Goal: Task Accomplishment & Management: Complete application form

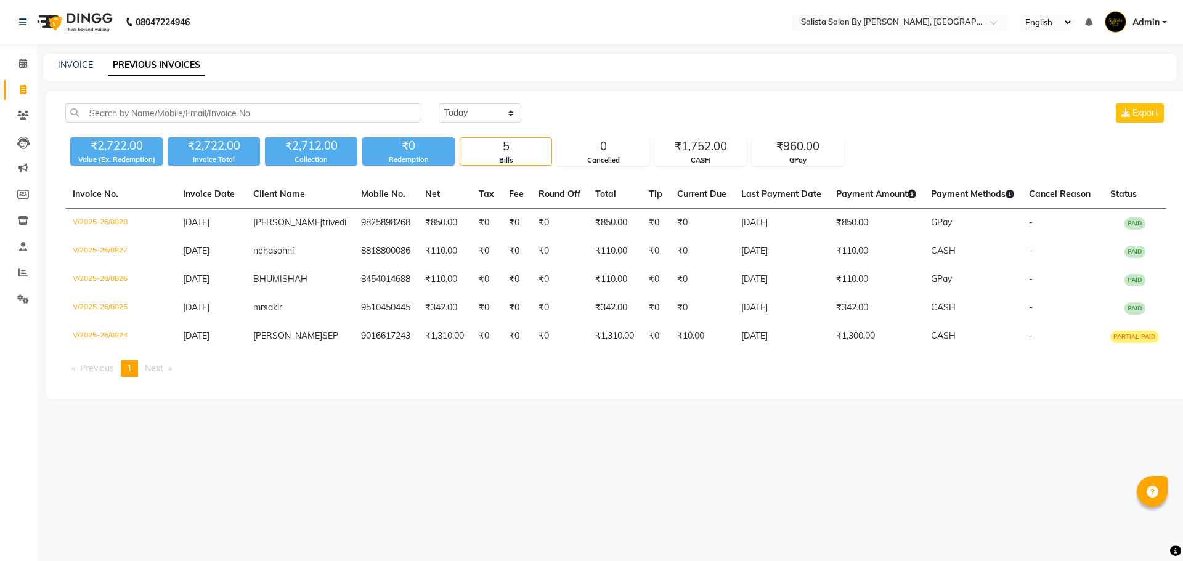
select select "[DATE]"
click at [20, 121] on span at bounding box center [23, 116] width 22 height 14
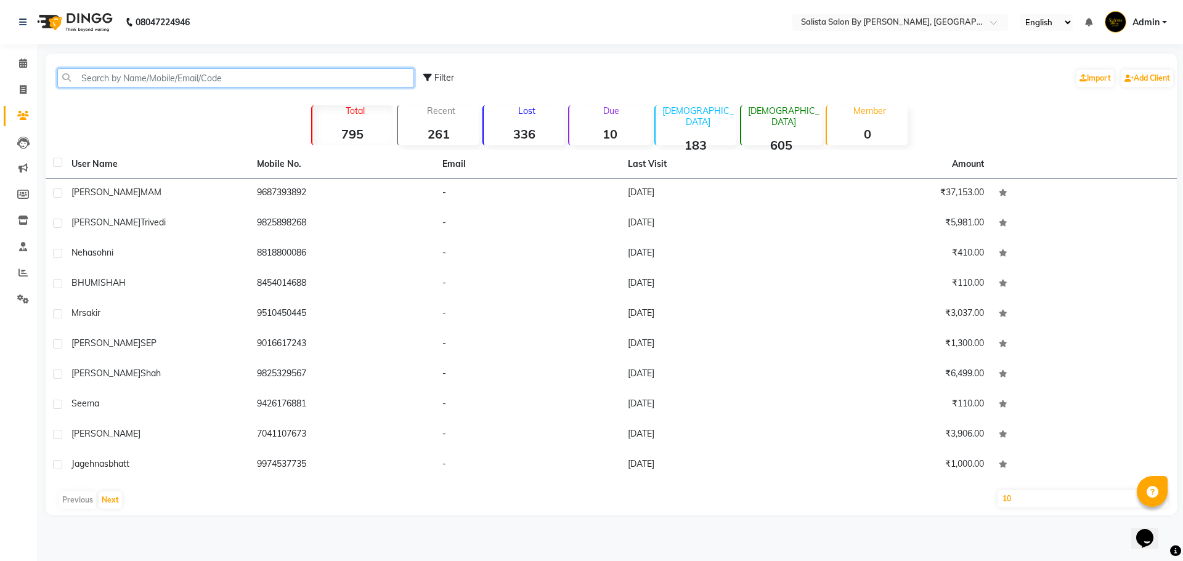
click at [255, 83] on input "text" at bounding box center [235, 77] width 357 height 19
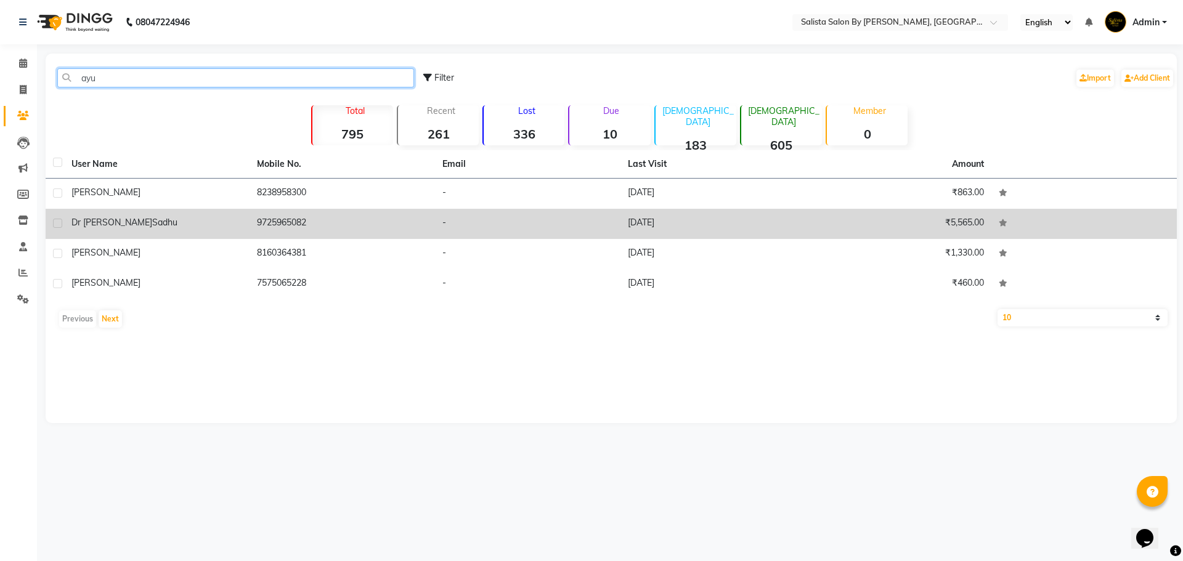
type input "ayu"
click at [226, 211] on td "dr ayushi sadhu" at bounding box center [156, 224] width 185 height 30
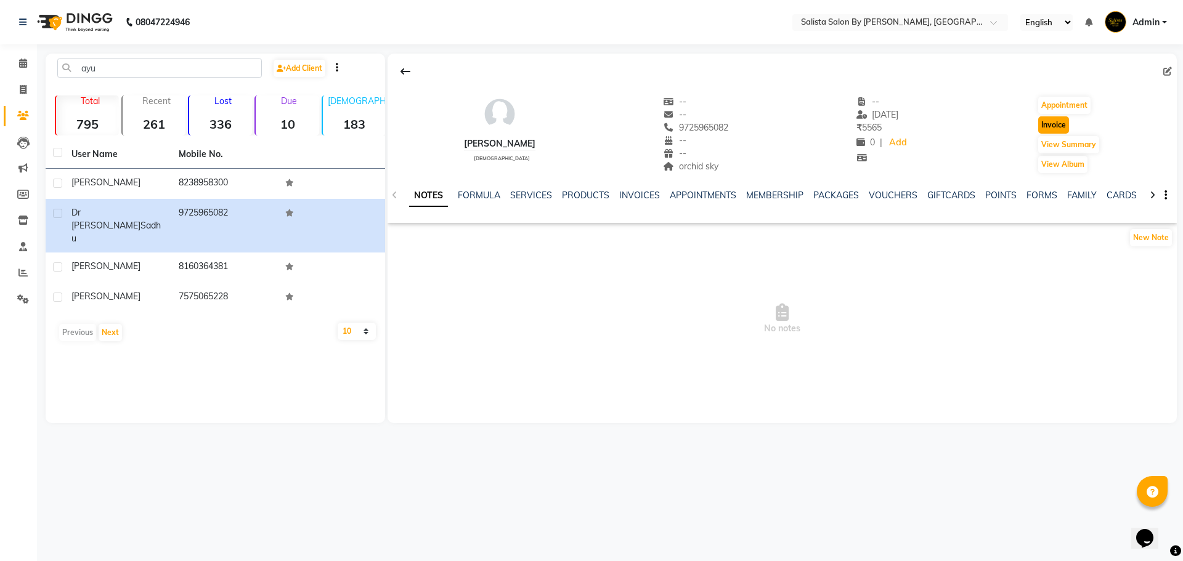
click at [1046, 121] on button "Invoice" at bounding box center [1053, 124] width 31 height 17
select select "6878"
select select "service"
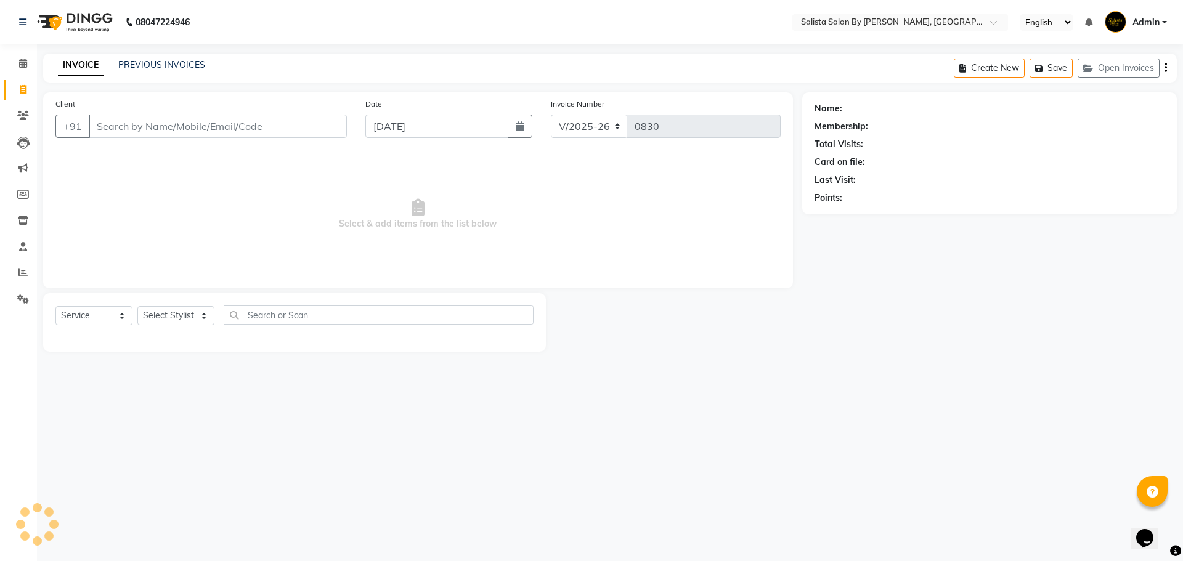
type input "9725965082"
click at [194, 317] on select "Select Stylist AMIT cHarola jalpa kantibbai Dhruv chauhan Kajol Bhavsar NAI PRI…" at bounding box center [186, 315] width 99 height 19
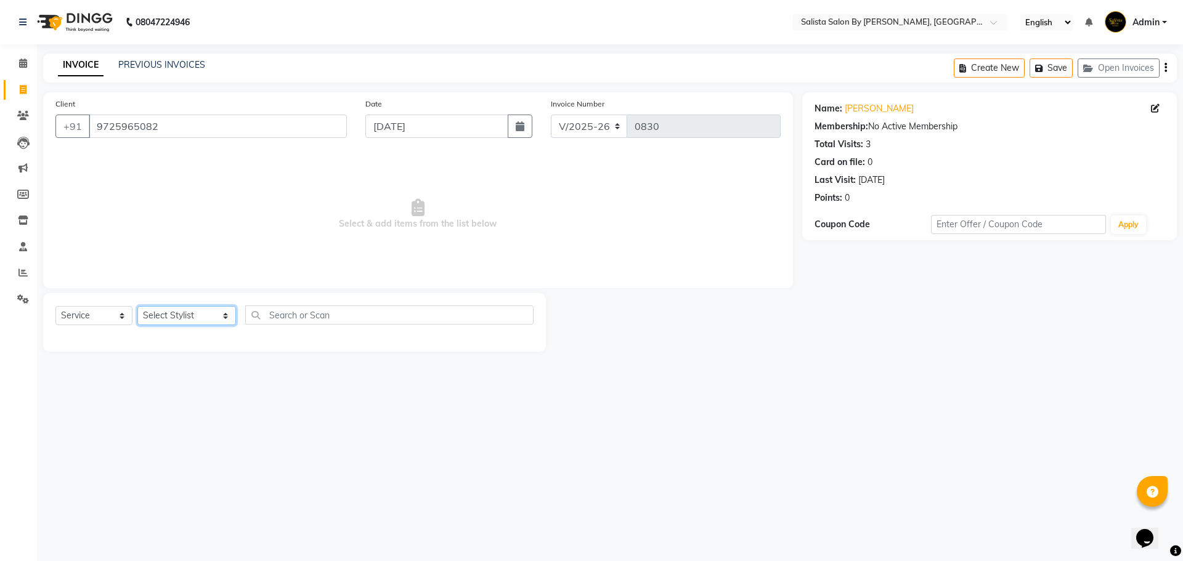
select select "53758"
click at [137, 306] on select "Select Stylist AMIT cHarola jalpa kantibbai Dhruv chauhan Kajol Bhavsar NAI PRI…" at bounding box center [186, 315] width 99 height 19
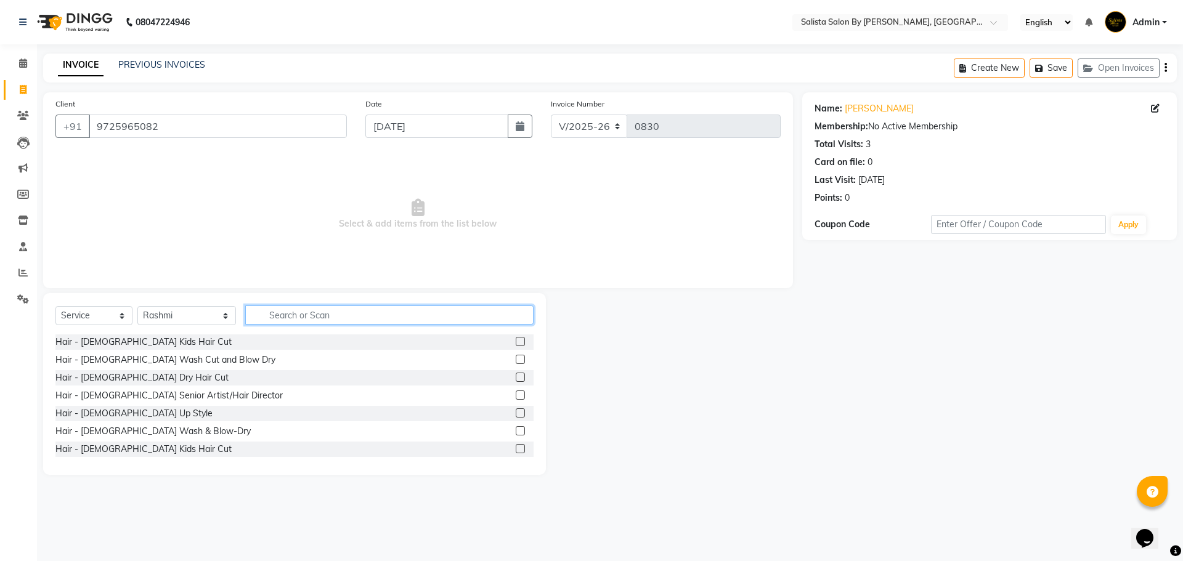
click at [354, 312] on input "text" at bounding box center [389, 315] width 288 height 19
click at [320, 320] on input "text" at bounding box center [389, 315] width 288 height 19
click at [315, 312] on input "text" at bounding box center [389, 315] width 288 height 19
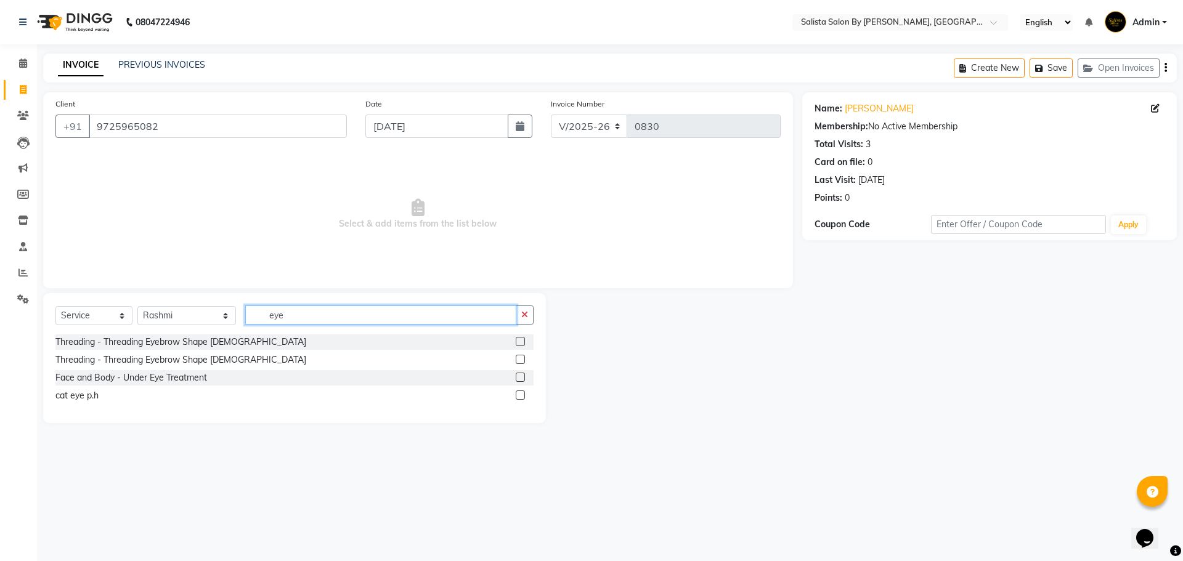
type input "eye"
click at [519, 354] on div at bounding box center [525, 360] width 18 height 15
click at [515, 353] on div "Threading - Threading Eyebrow Shape Female" at bounding box center [294, 360] width 478 height 15
click at [521, 361] on label at bounding box center [520, 359] width 9 height 9
click at [521, 361] on input "checkbox" at bounding box center [520, 360] width 8 height 8
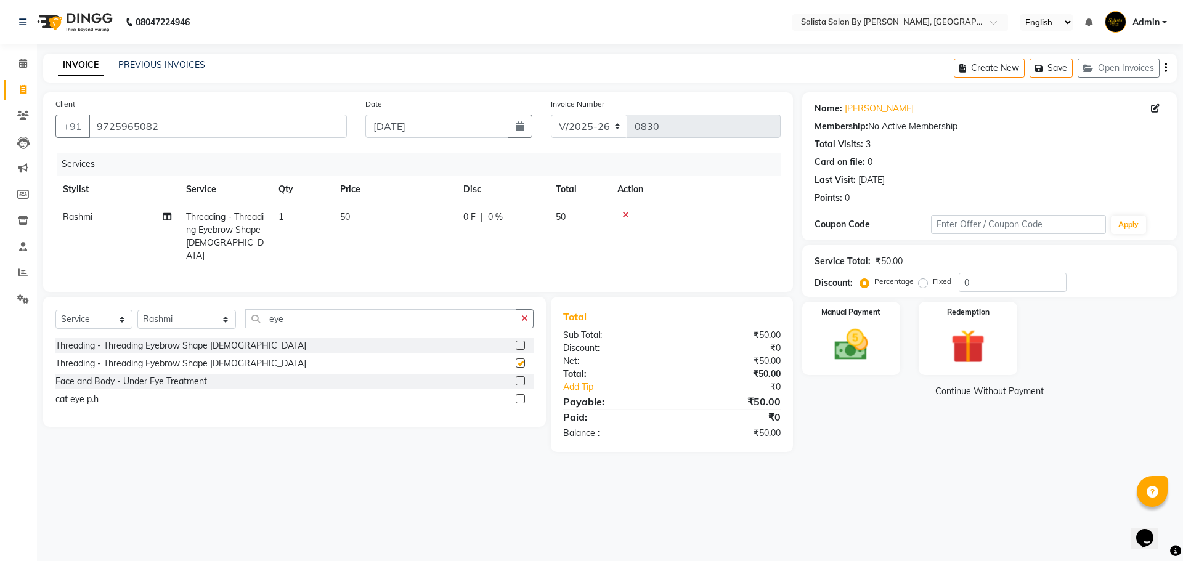
checkbox input "false"
click at [316, 312] on input "eye" at bounding box center [380, 318] width 271 height 19
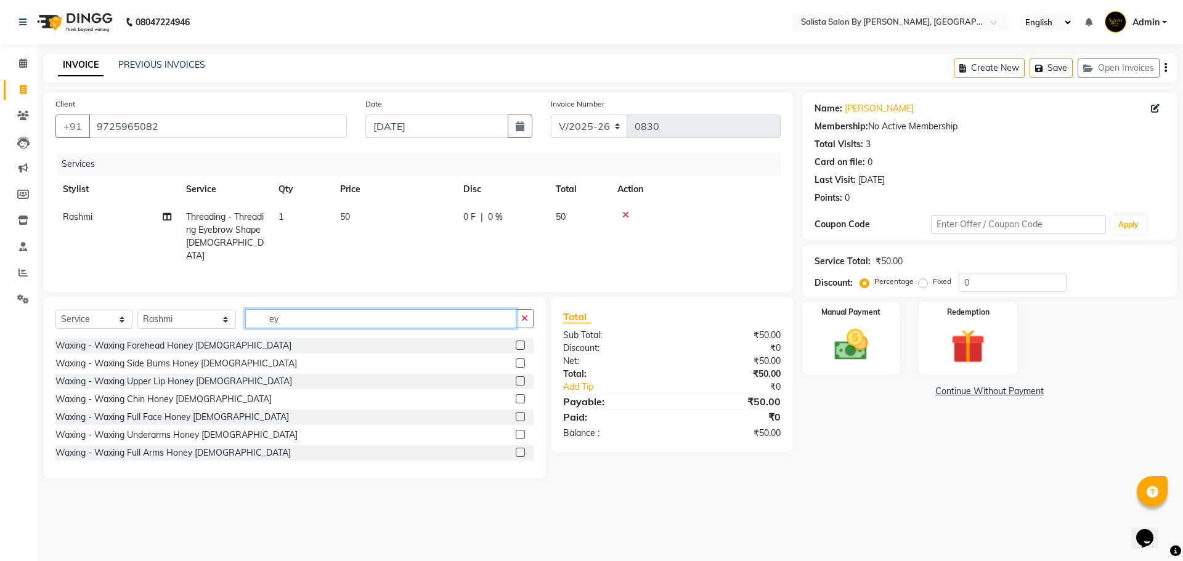
type input "e"
type input "upp"
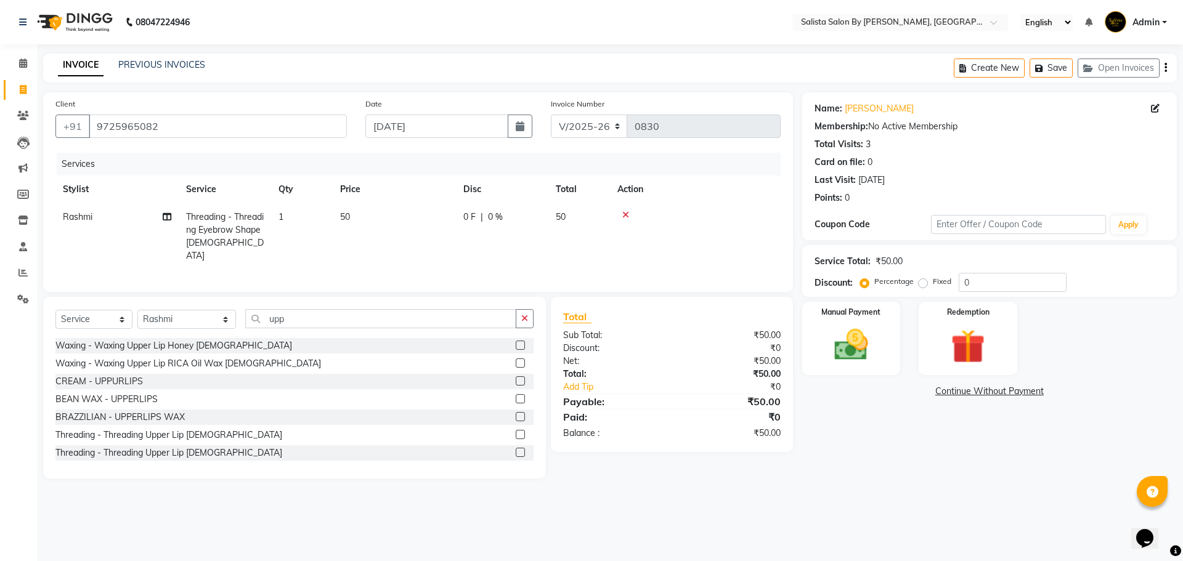
click at [516, 450] on label at bounding box center [520, 452] width 9 height 9
click at [516, 450] on input "checkbox" at bounding box center [520, 453] width 8 height 8
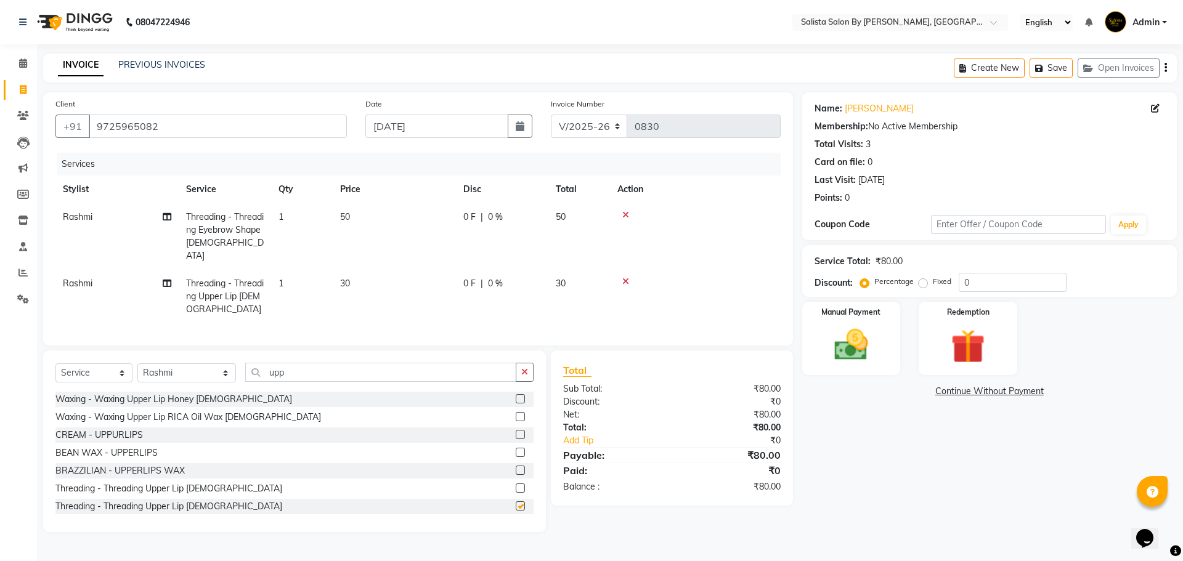
checkbox input "false"
click at [381, 375] on input "upp" at bounding box center [380, 372] width 271 height 19
type input "u"
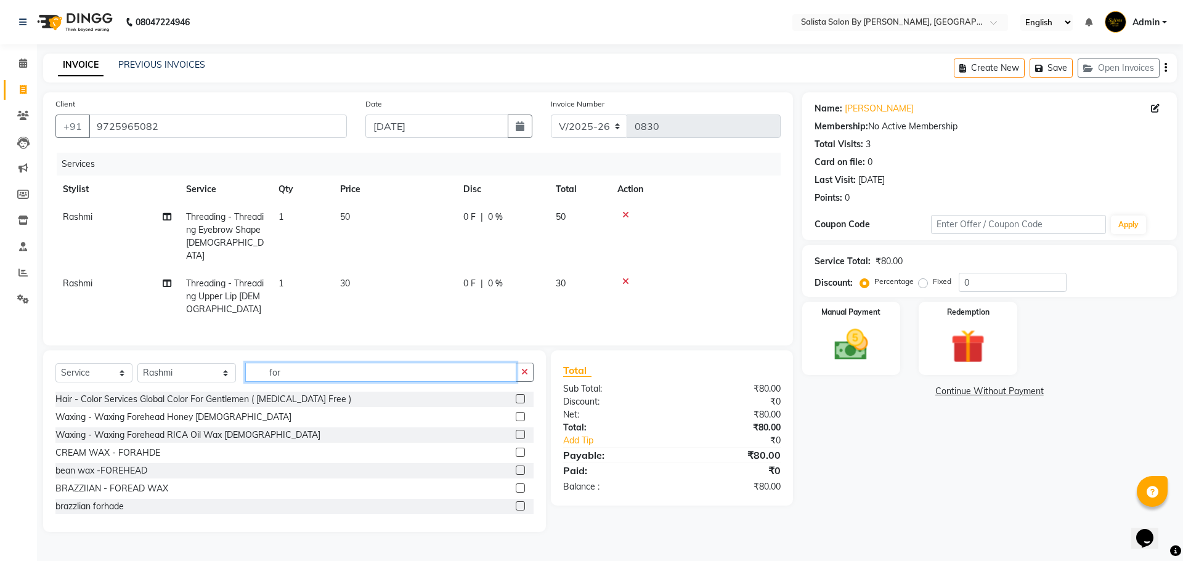
scroll to position [38, 0]
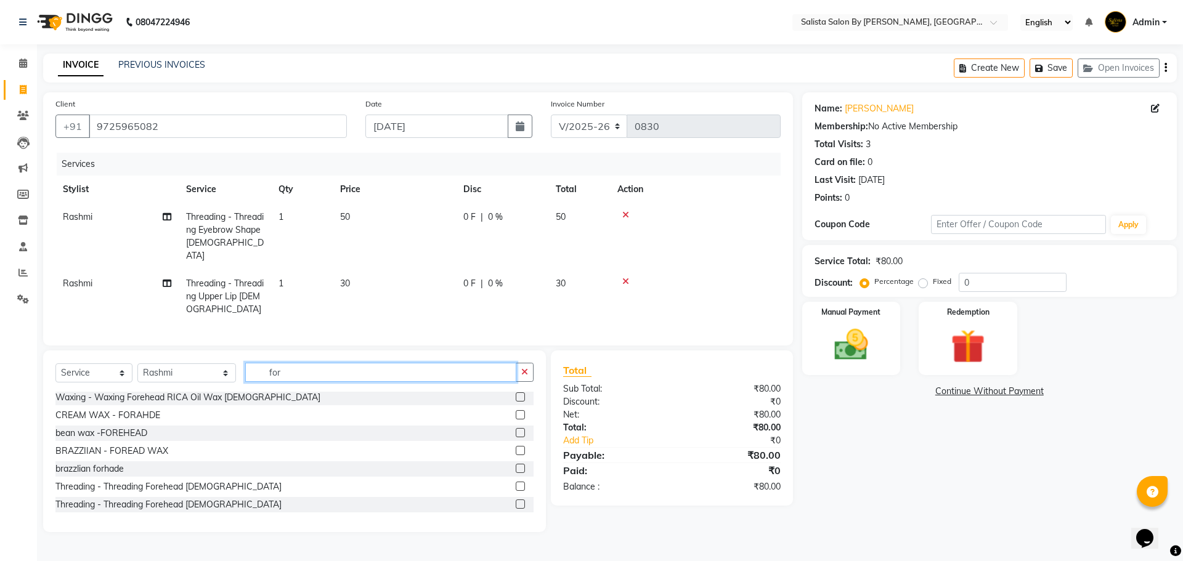
type input "for"
click at [516, 501] on label at bounding box center [520, 504] width 9 height 9
click at [516, 501] on input "checkbox" at bounding box center [520, 505] width 8 height 8
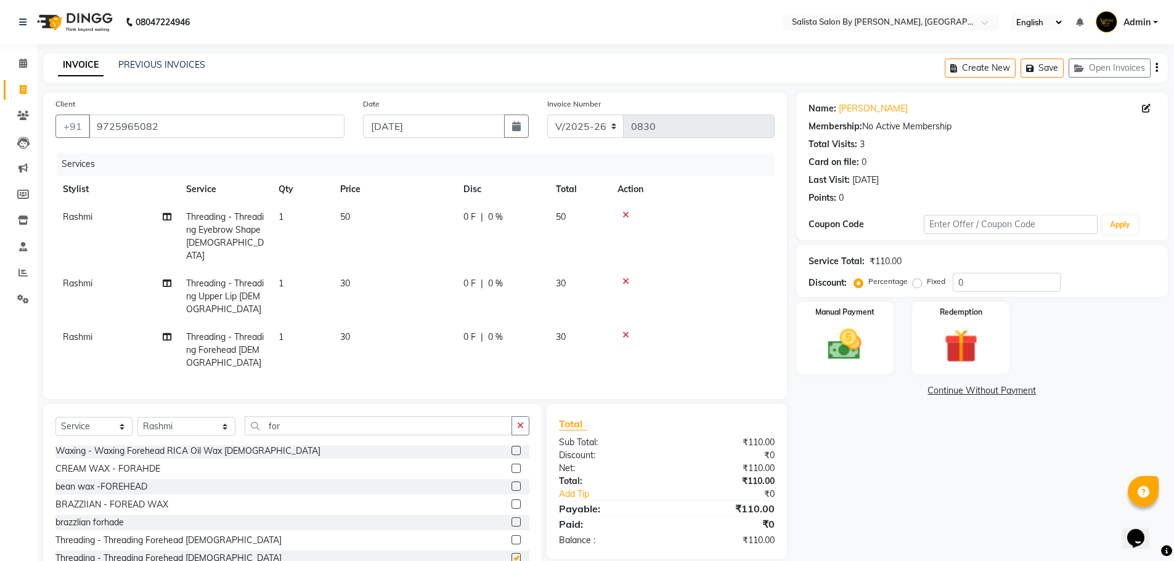
checkbox input "false"
click at [866, 358] on img at bounding box center [845, 345] width 57 height 40
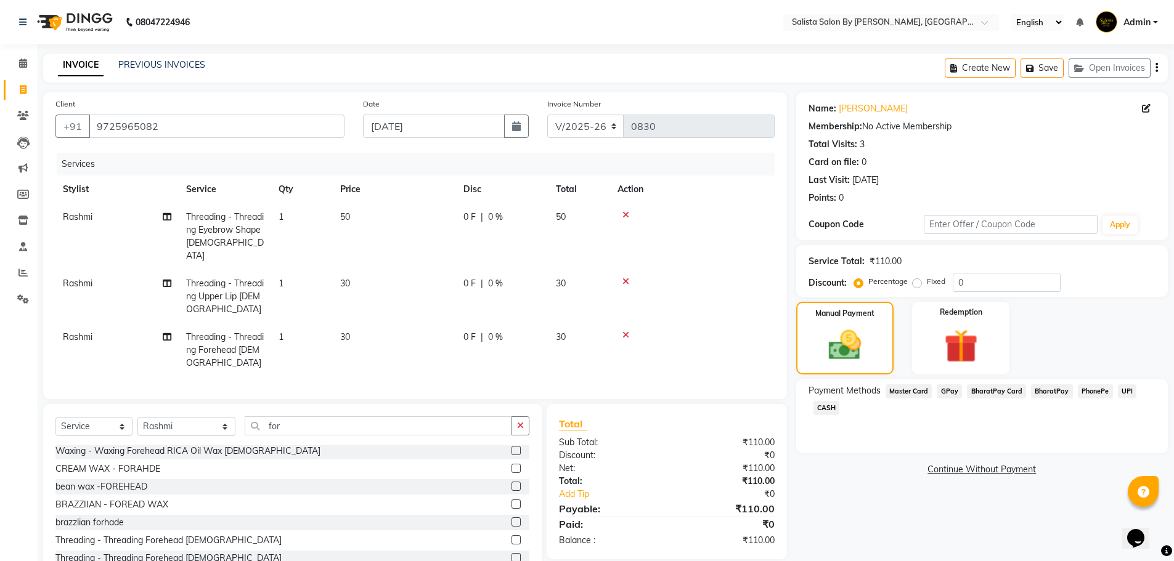
click at [951, 391] on span "GPay" at bounding box center [949, 392] width 25 height 14
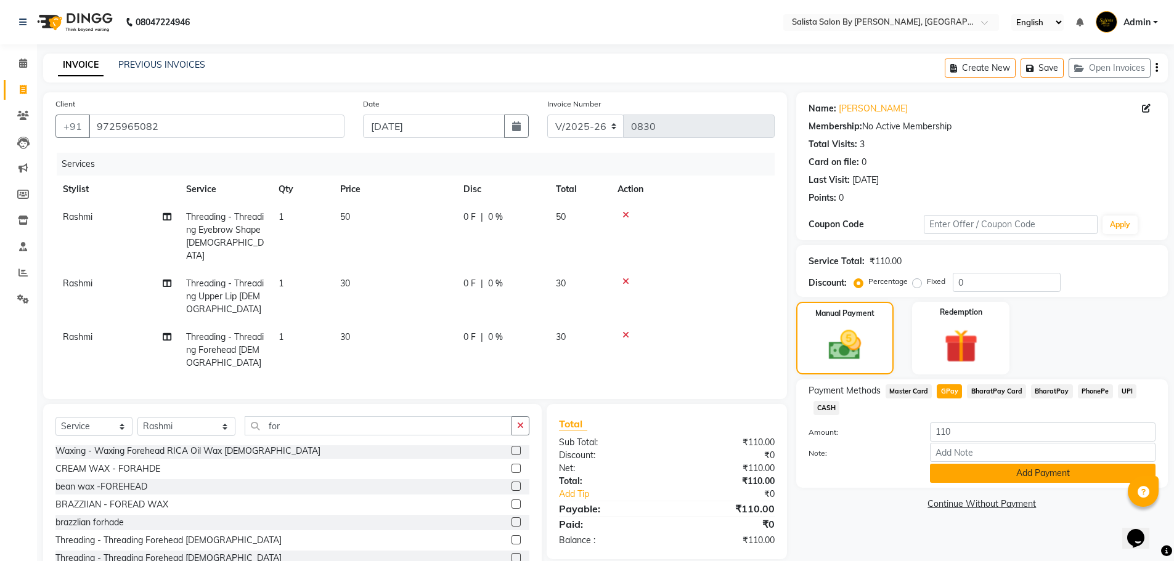
click at [1005, 471] on button "Add Payment" at bounding box center [1043, 473] width 226 height 19
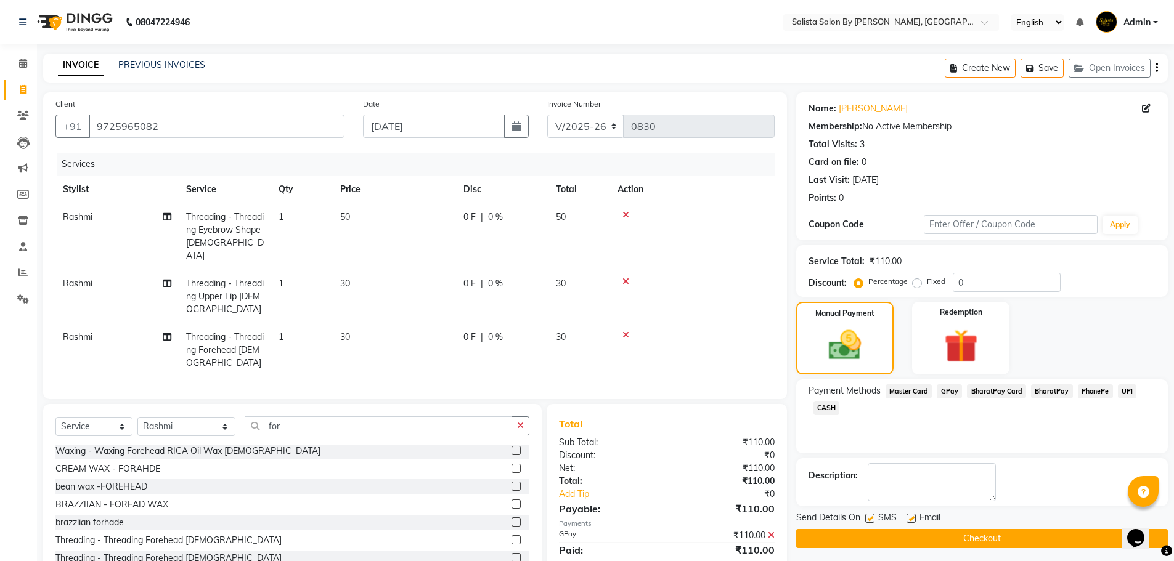
click at [1003, 542] on button "Checkout" at bounding box center [982, 538] width 372 height 19
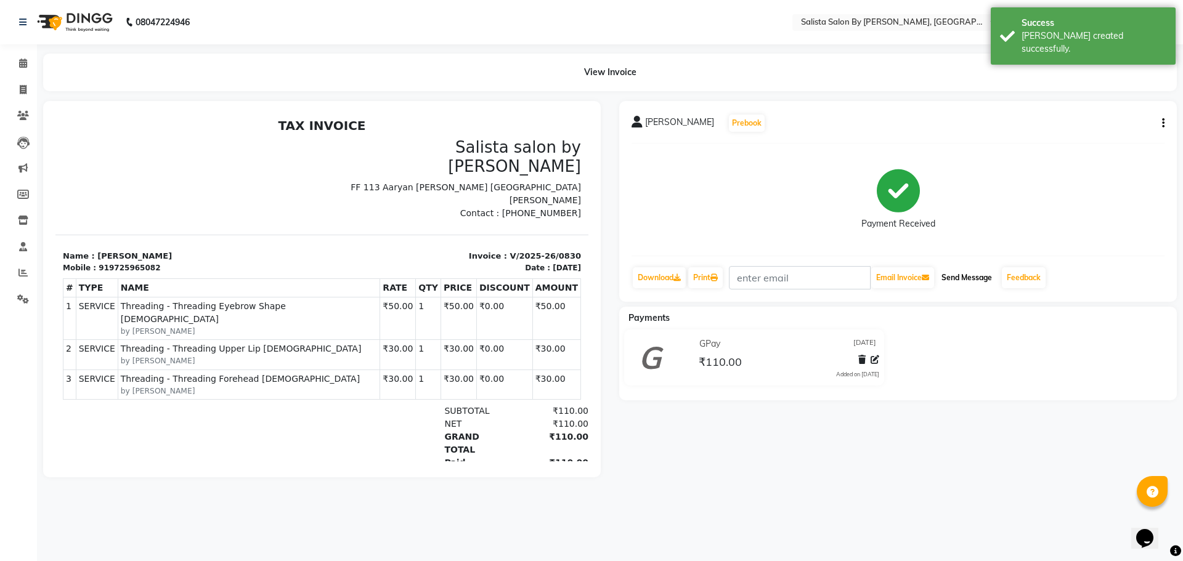
click at [984, 276] on button "Send Message" at bounding box center [967, 277] width 60 height 21
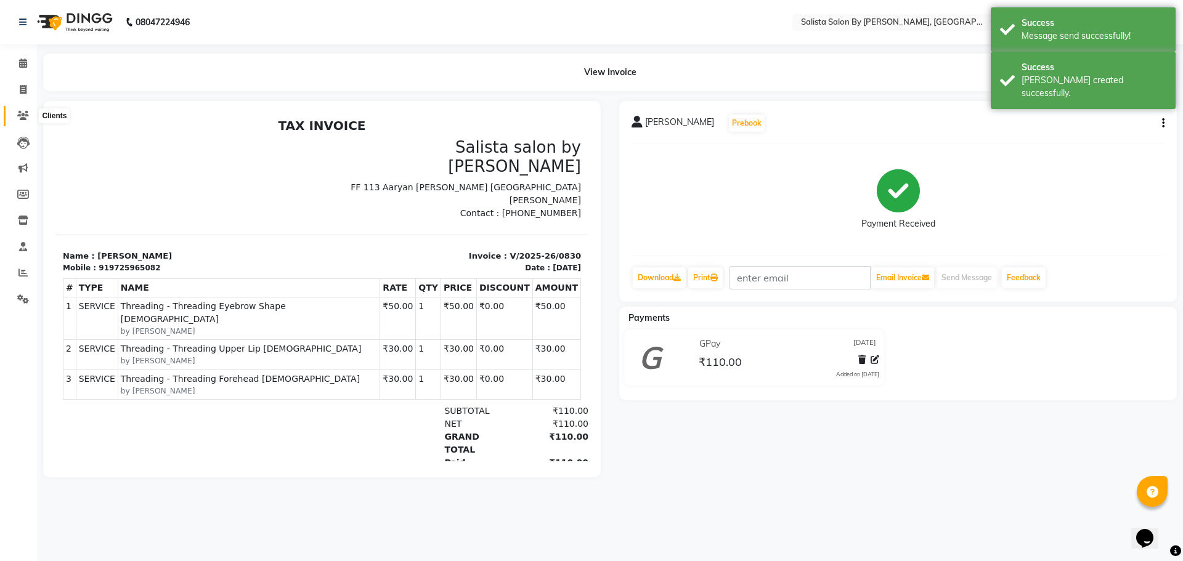
click at [12, 111] on span at bounding box center [23, 116] width 22 height 14
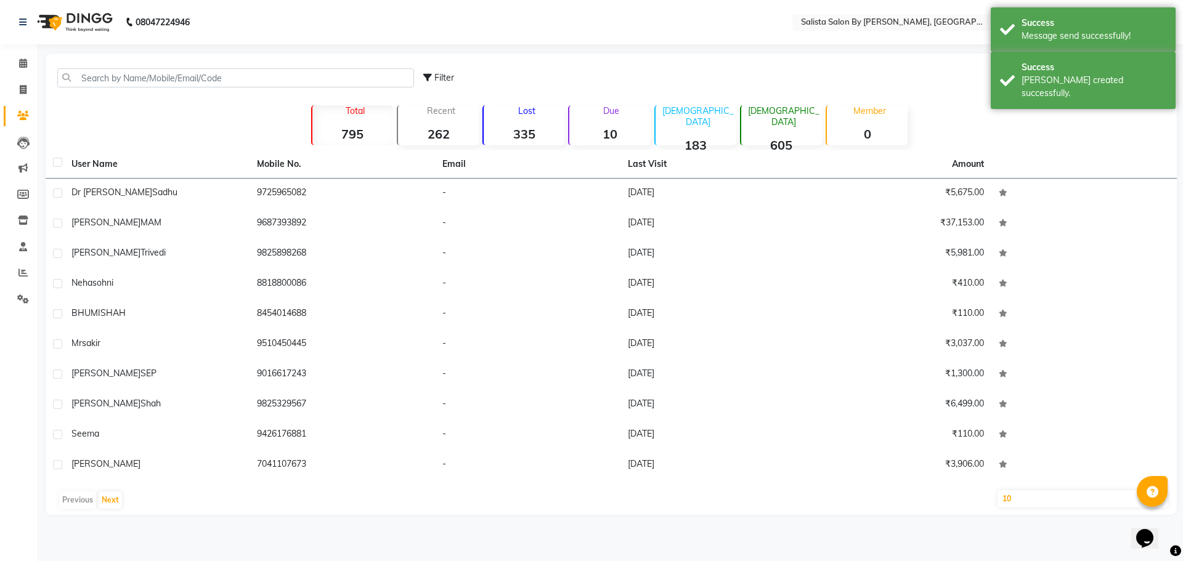
click at [1065, 134] on div "Filter Import Add Client Total 795 Recent 262 Lost 335 Due 10 Male 183 Female 6…" at bounding box center [611, 285] width 1131 height 462
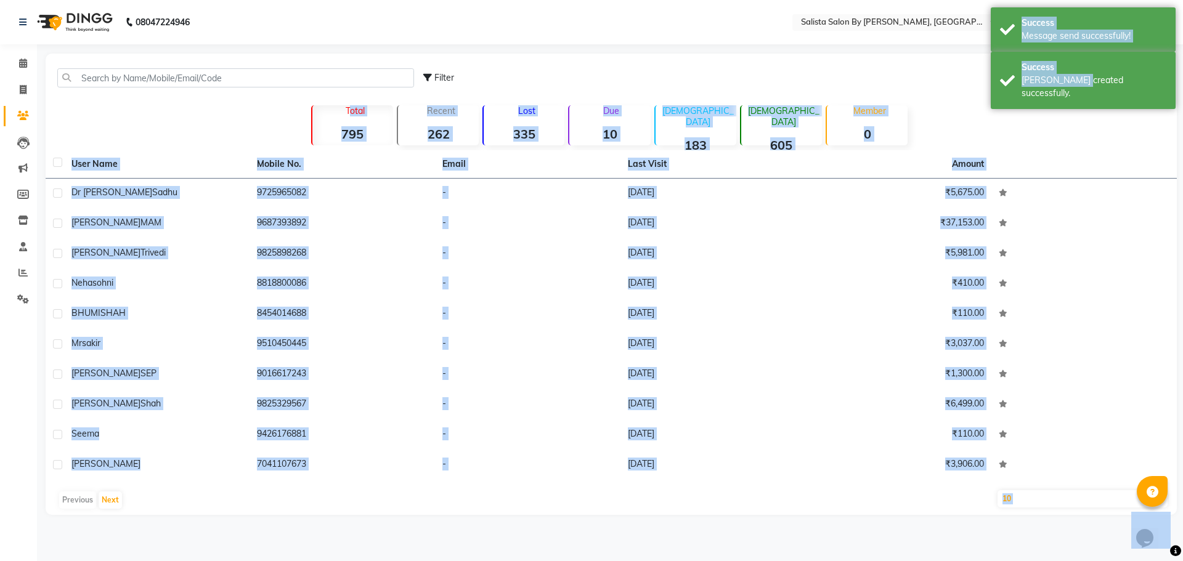
drag, startPoint x: 1070, startPoint y: 94, endPoint x: 982, endPoint y: 65, distance: 93.5
click at [982, 65] on body "08047224946 Select Location × Salista Salon By Kajol, Club O7 Road Shela Englis…" at bounding box center [591, 280] width 1183 height 561
click at [1053, 161] on th at bounding box center [1084, 164] width 185 height 28
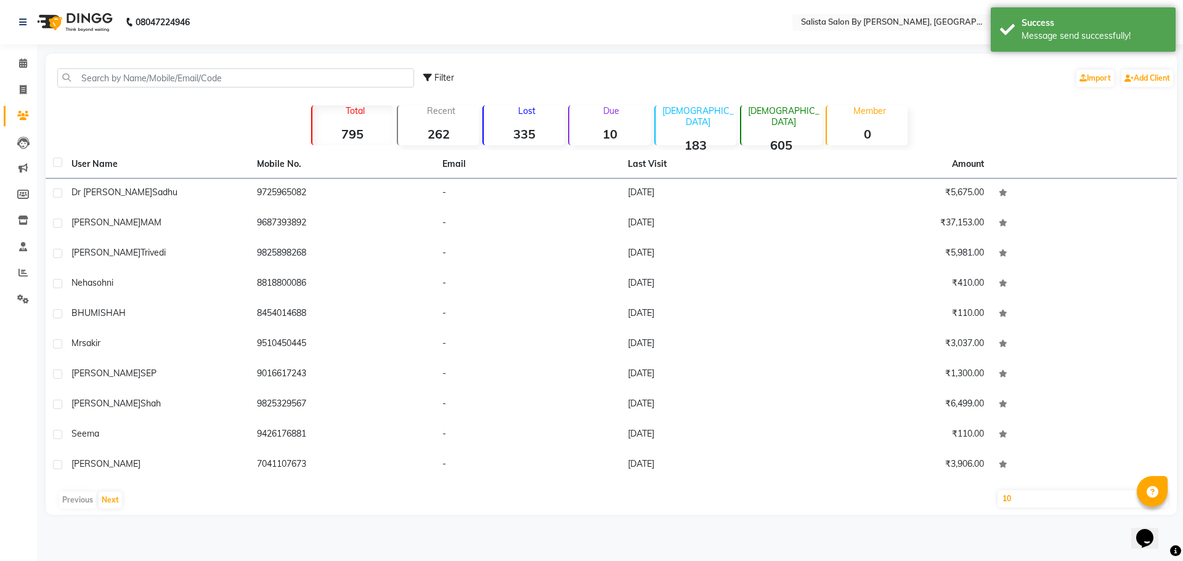
click at [1159, 91] on div "Filter Import Add Client" at bounding box center [798, 78] width 751 height 39
click at [1157, 87] on div "Add Client" at bounding box center [1147, 78] width 54 height 20
click at [1151, 78] on link "Add Client" at bounding box center [1148, 78] width 52 height 17
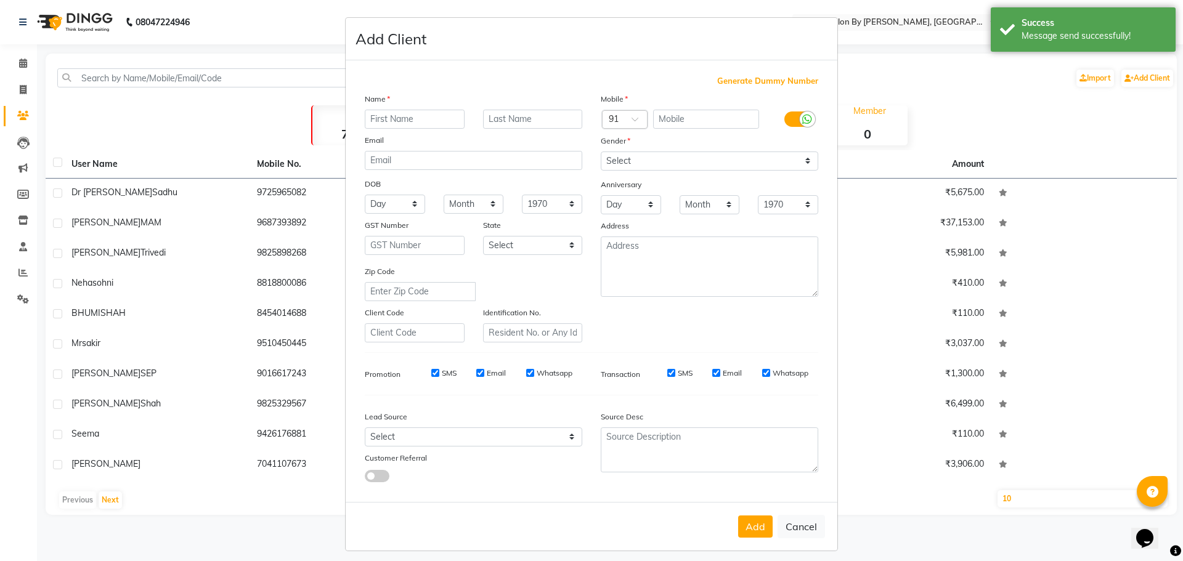
click at [426, 113] on input "text" at bounding box center [415, 119] width 100 height 19
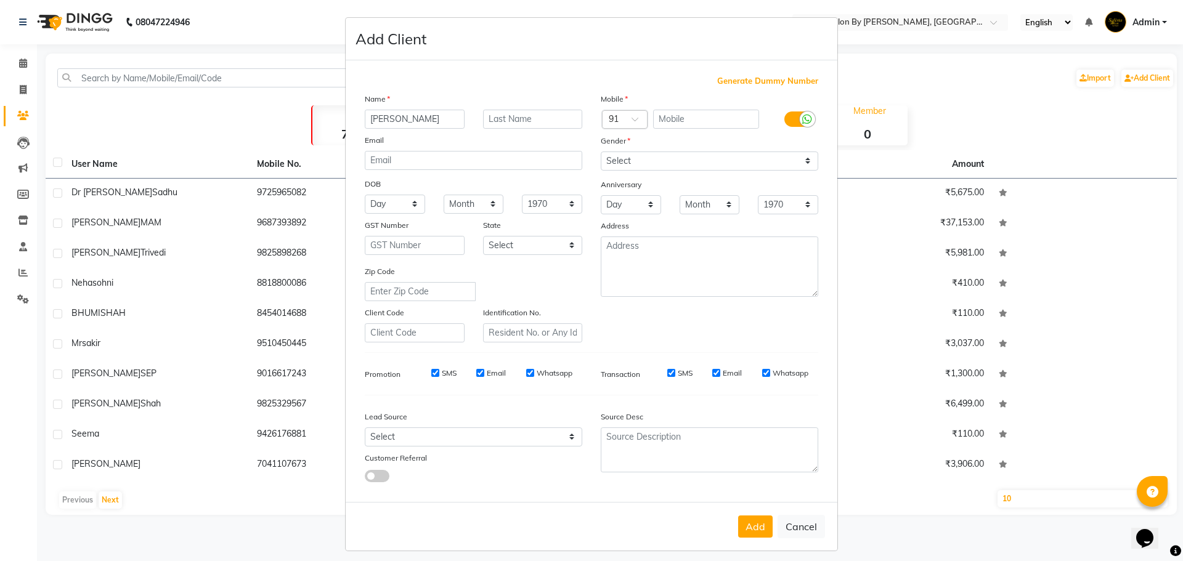
type input "kruti"
click at [696, 113] on input "text" at bounding box center [706, 119] width 107 height 19
click at [737, 114] on input "text" at bounding box center [706, 119] width 107 height 19
type input "9428988229"
click at [740, 165] on select "Select Male Female Other Prefer Not To Say" at bounding box center [710, 161] width 218 height 19
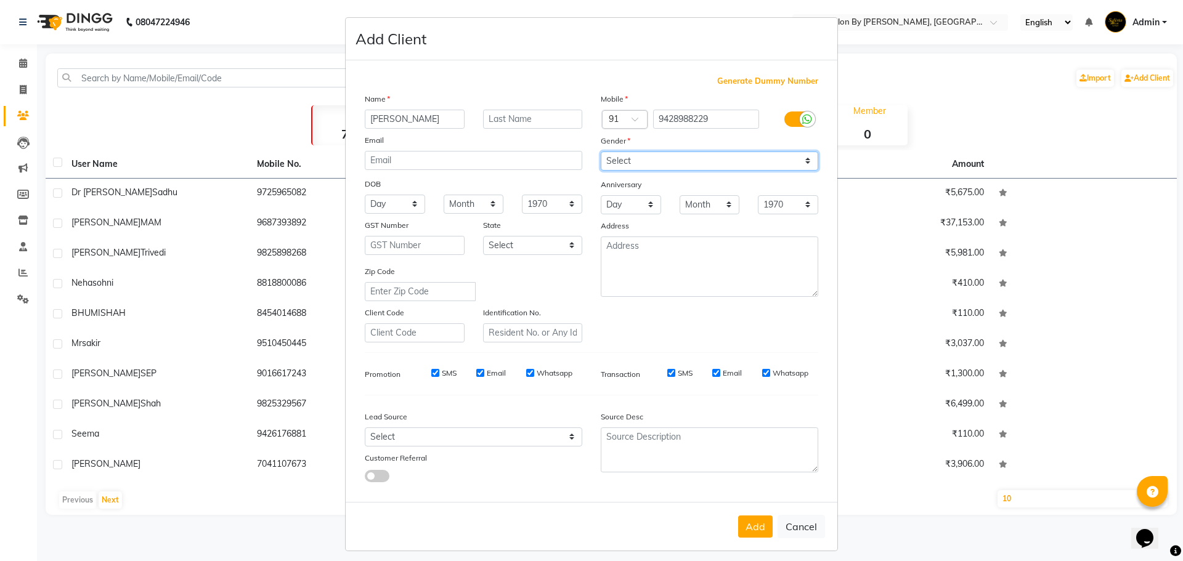
select select "female"
click at [601, 152] on select "Select Male Female Other Prefer Not To Say" at bounding box center [710, 161] width 218 height 19
click at [752, 536] on button "Add" at bounding box center [755, 527] width 35 height 22
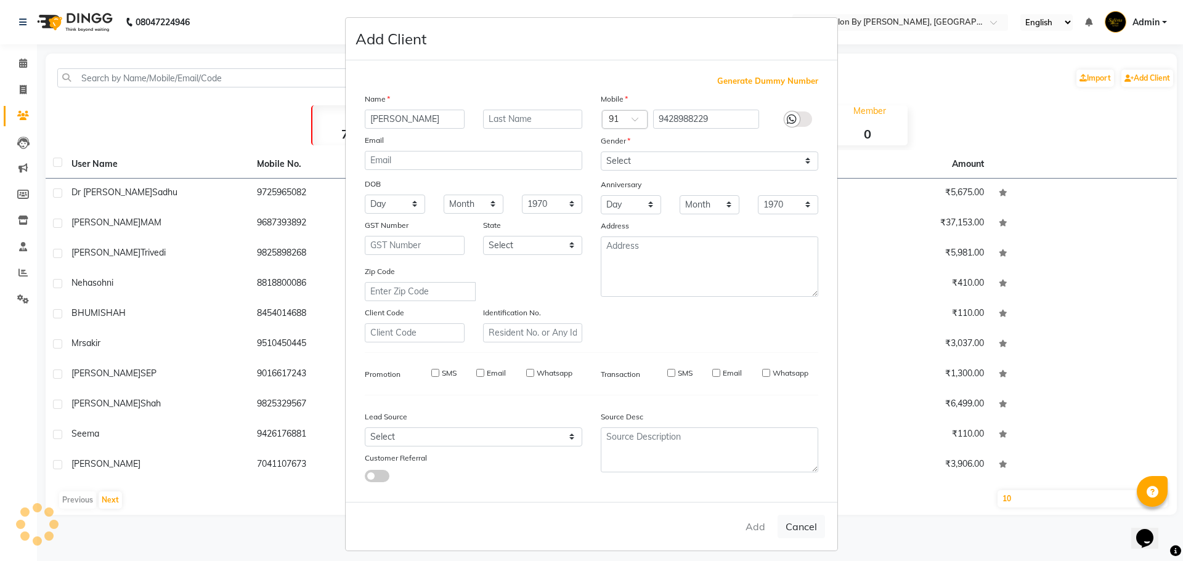
select select
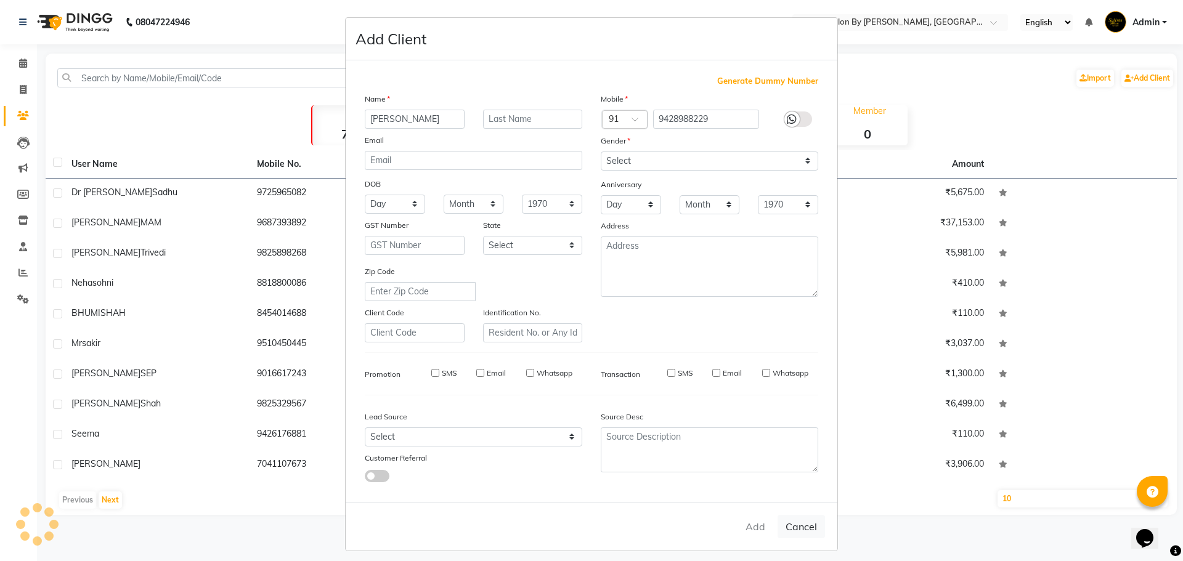
select select
checkbox input "false"
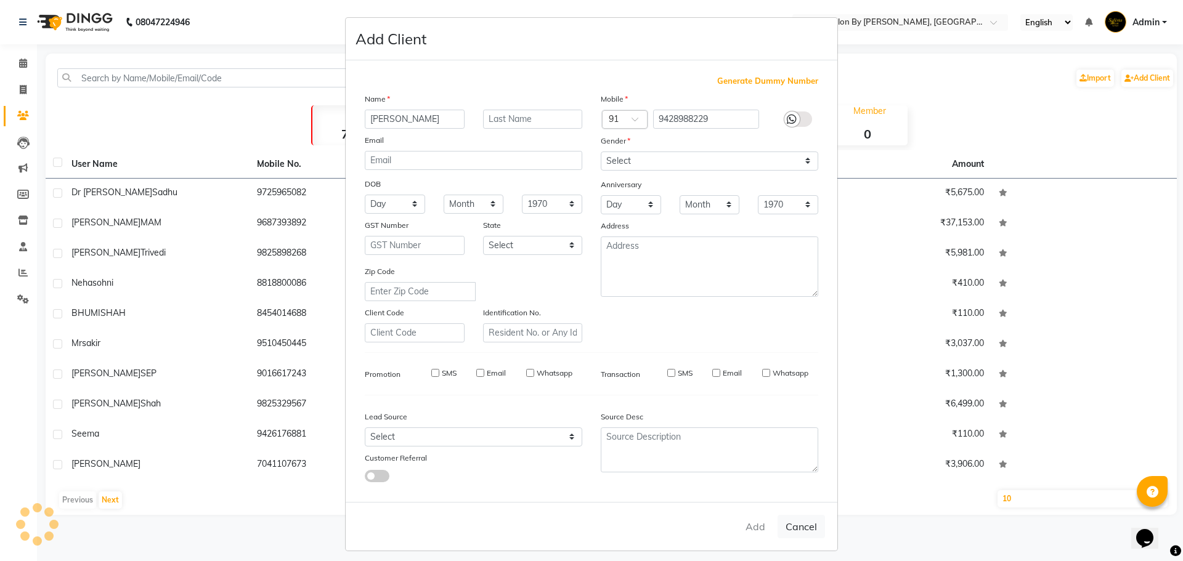
checkbox input "false"
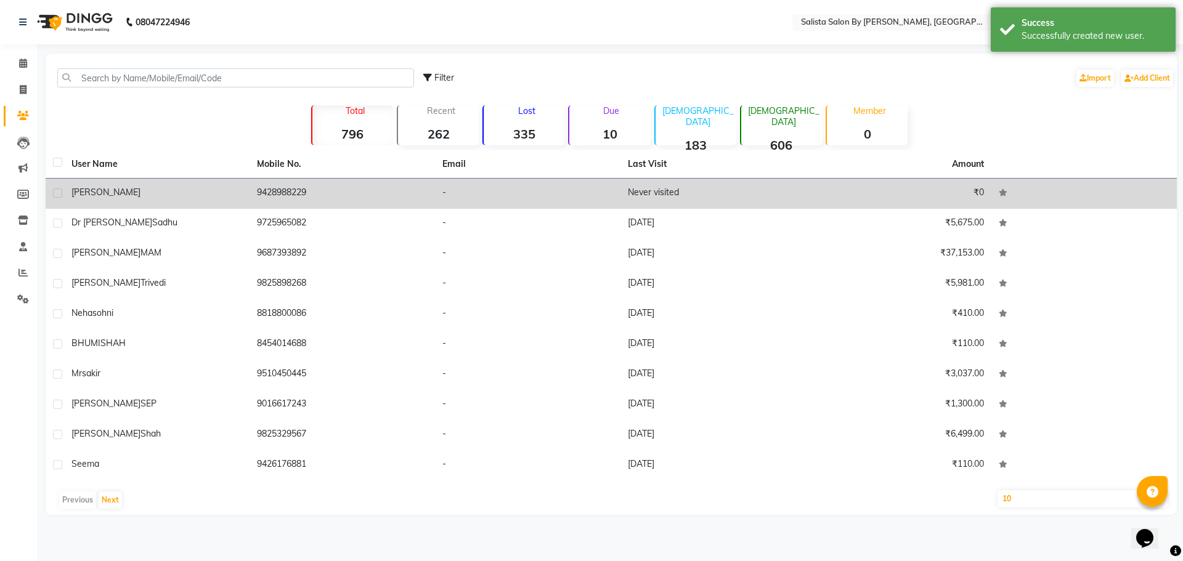
click at [933, 181] on td "₹0" at bounding box center [898, 194] width 185 height 30
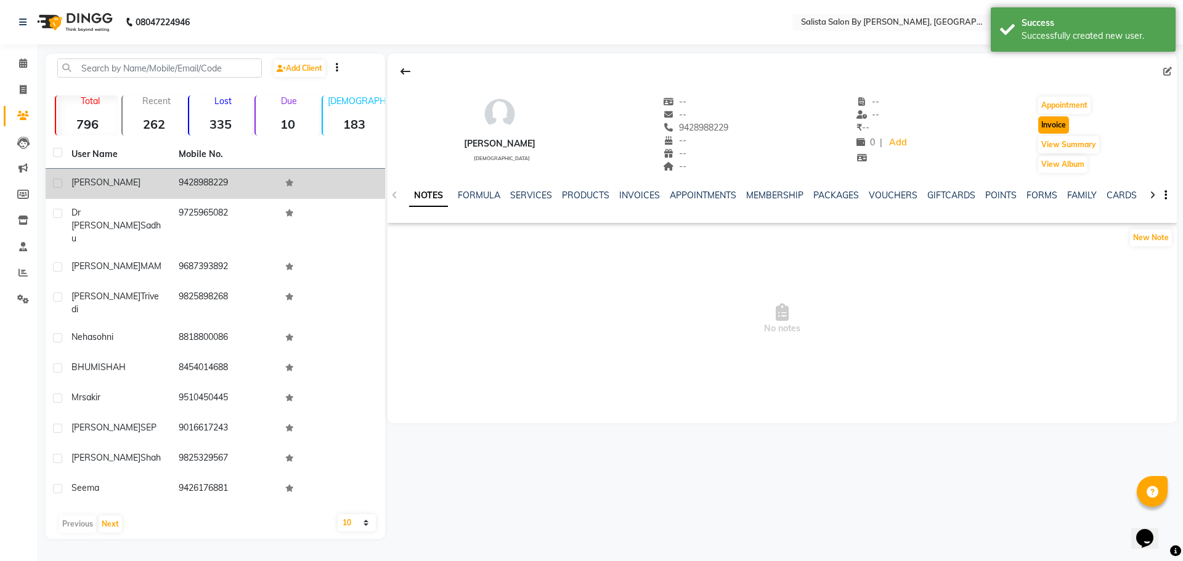
click at [1055, 128] on button "Invoice" at bounding box center [1053, 124] width 31 height 17
select select "6878"
select select "service"
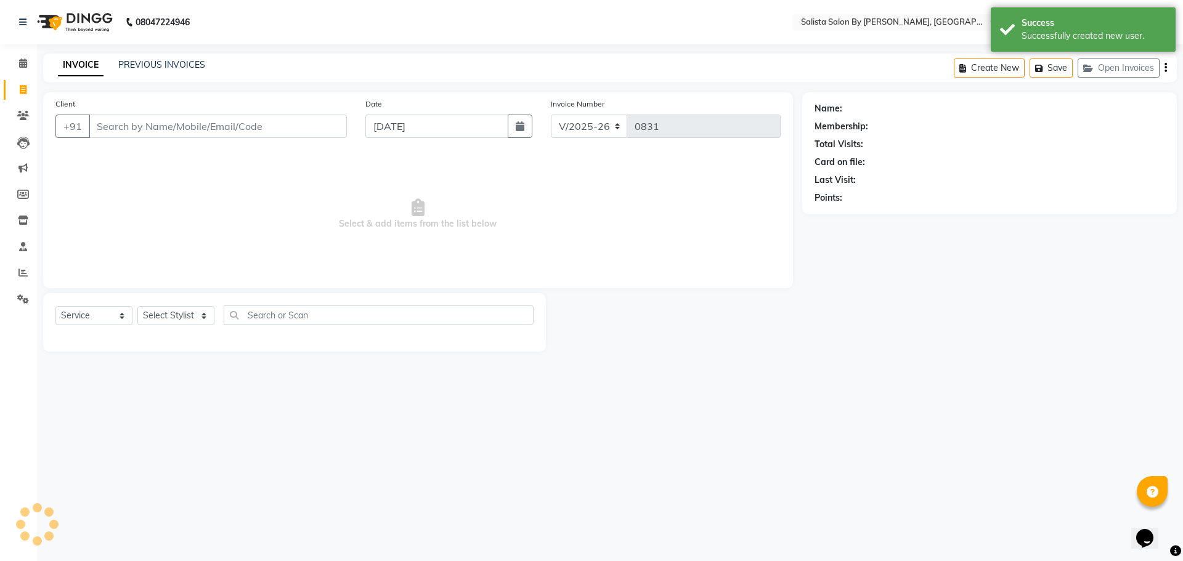
type input "9428988229"
click at [153, 314] on select "Select Stylist AMIT cHarola jalpa kantibbai Dhruv chauhan Kajol Bhavsar NAI PRI…" at bounding box center [186, 315] width 99 height 19
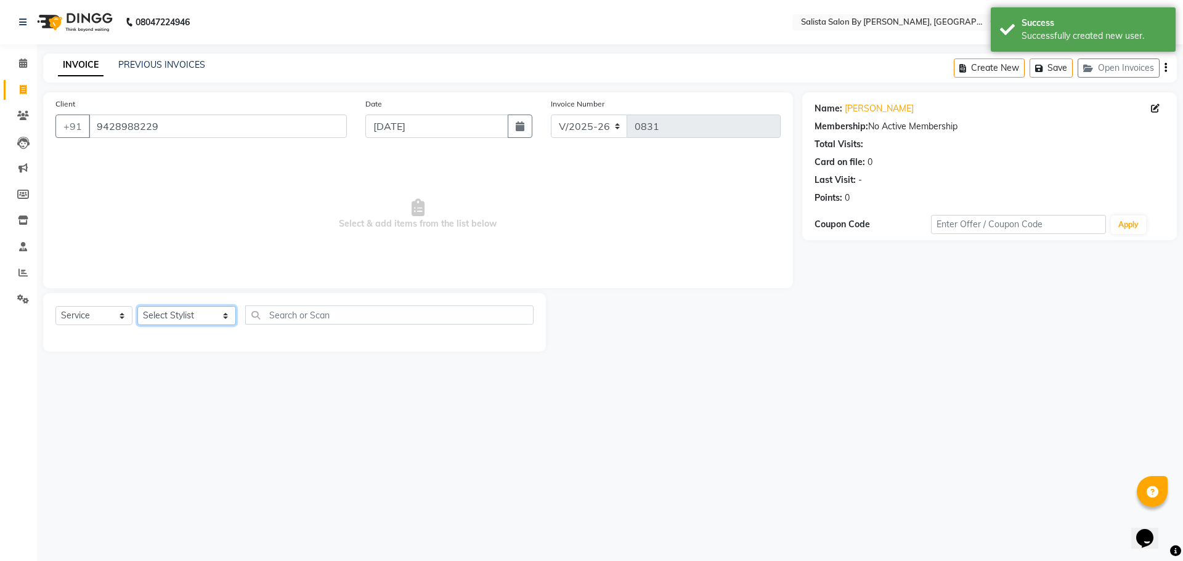
select select "74026"
click at [137, 306] on select "Select Stylist AMIT cHarola jalpa kantibbai Dhruv chauhan Kajol Bhavsar NAI PRI…" at bounding box center [186, 315] width 99 height 19
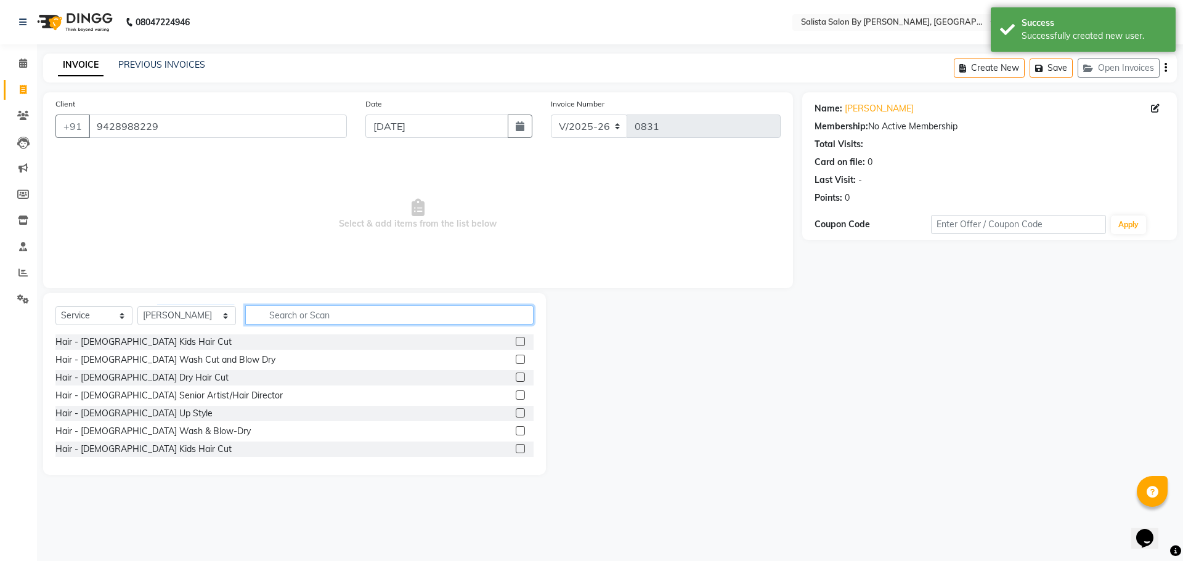
click at [273, 322] on input "text" at bounding box center [389, 315] width 288 height 19
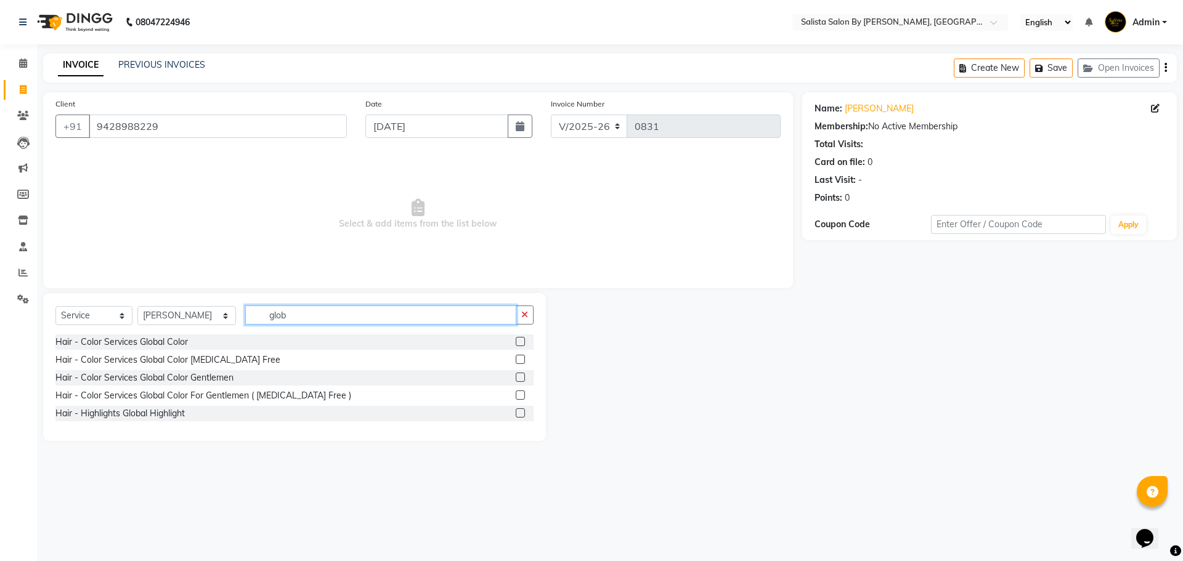
type input "glob"
click at [520, 340] on label at bounding box center [520, 341] width 9 height 9
click at [520, 340] on input "checkbox" at bounding box center [520, 342] width 8 height 8
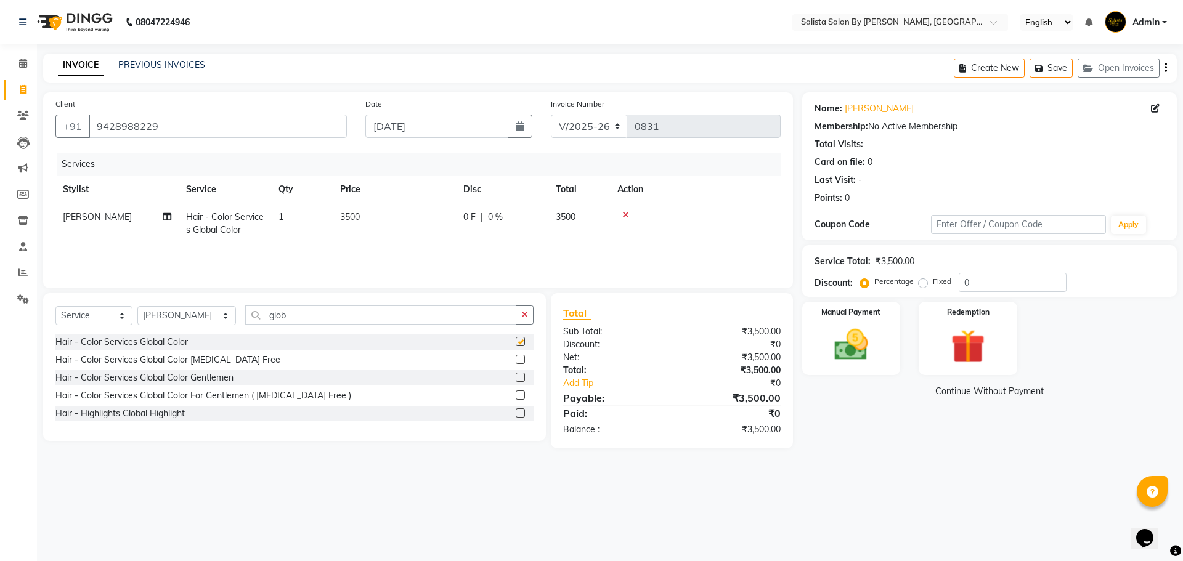
checkbox input "false"
click at [288, 316] on input "glob" at bounding box center [380, 315] width 271 height 19
type input "g"
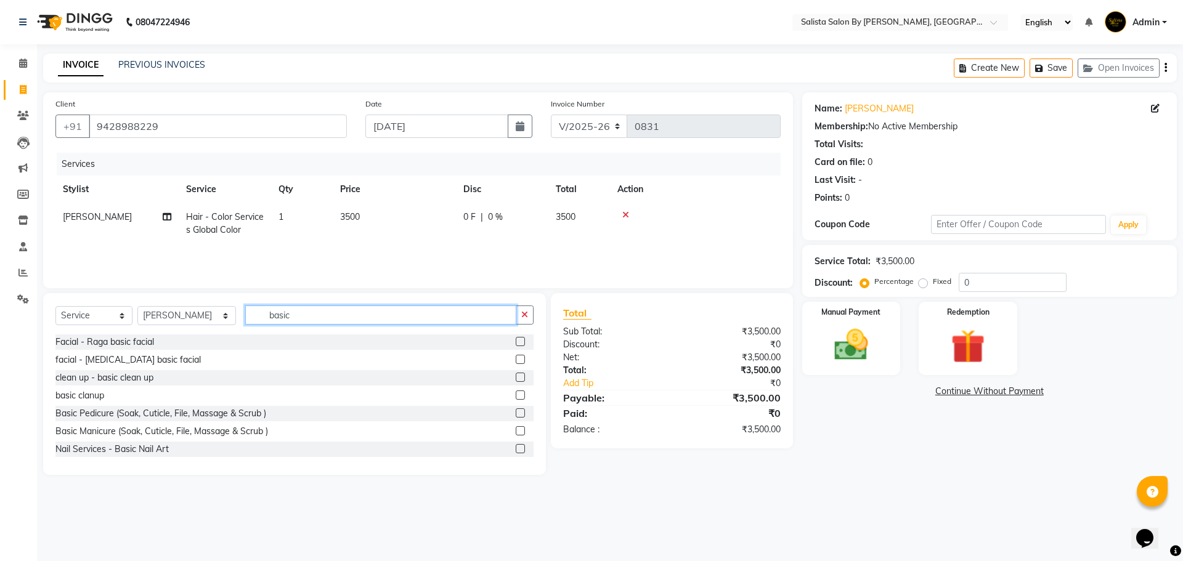
type input "basic"
click at [516, 341] on label at bounding box center [520, 341] width 9 height 9
click at [516, 341] on input "checkbox" at bounding box center [520, 342] width 8 height 8
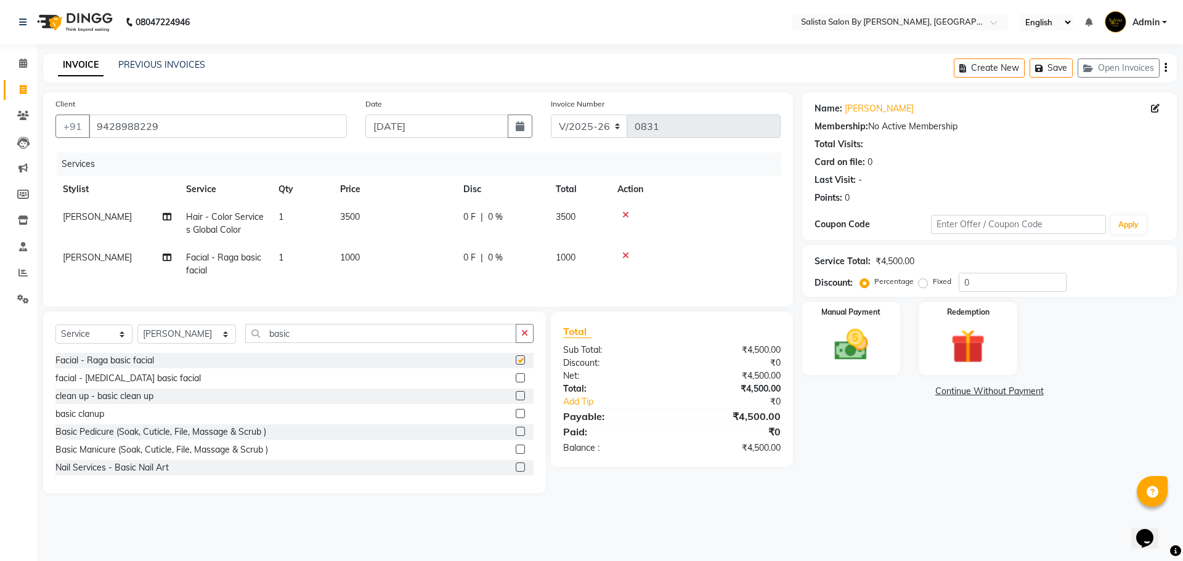
checkbox input "false"
click at [68, 257] on span "AMIT" at bounding box center [97, 257] width 69 height 11
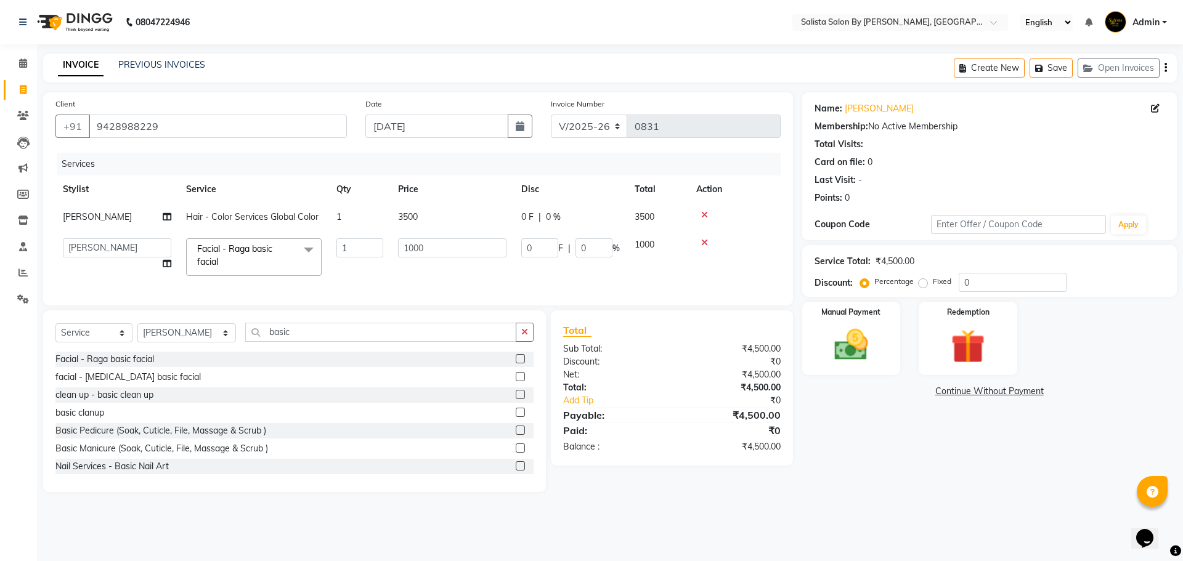
click at [68, 258] on td "AMIT cHarola jalpa kantibbai Dhruv chauhan Kajol Bhavsar NAI PRIYANKA B. nayi K…" at bounding box center [116, 257] width 123 height 52
click at [129, 239] on select "AMIT cHarola jalpa kantibbai Dhruv chauhan Kajol Bhavsar NAI PRIYANKA B. nayi K…" at bounding box center [117, 247] width 108 height 19
select select "69301"
click at [313, 334] on input "basic" at bounding box center [380, 332] width 271 height 19
type input "b"
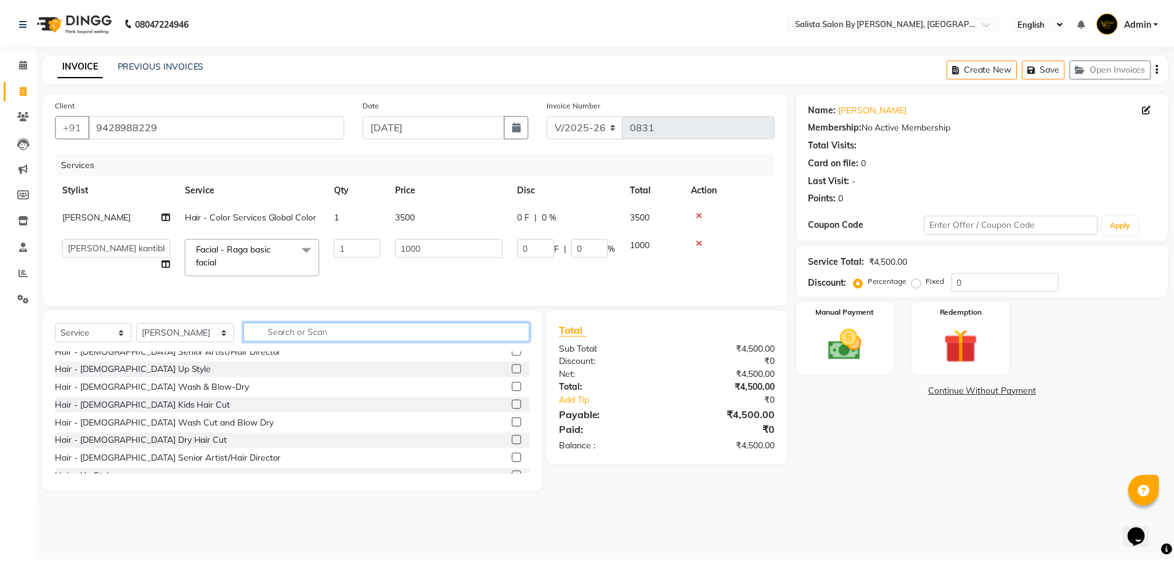
scroll to position [62, 0]
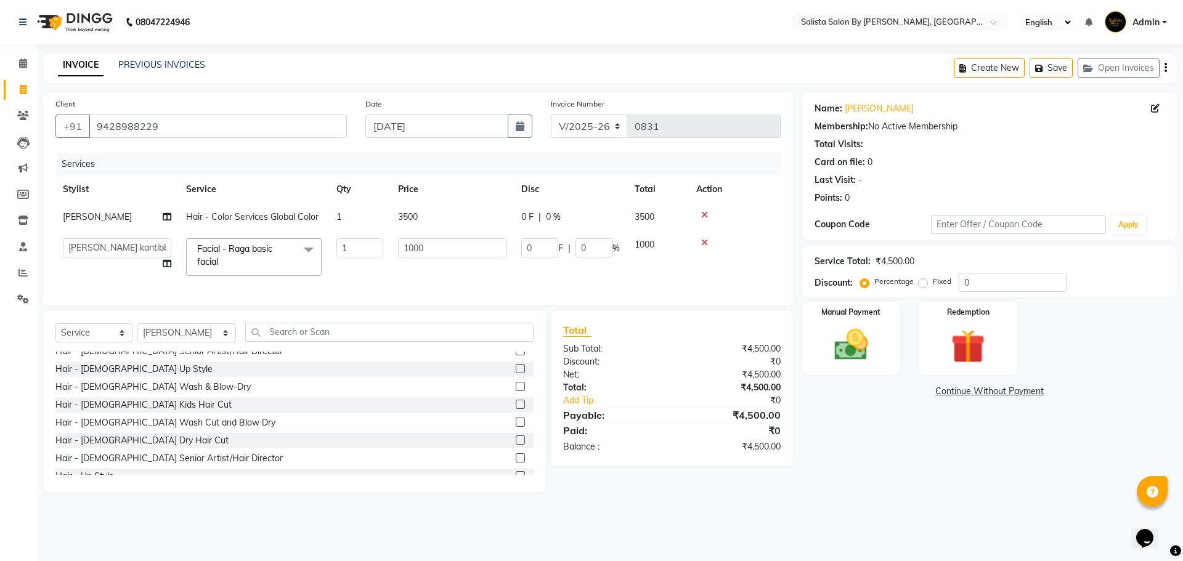
click at [516, 445] on label at bounding box center [520, 440] width 9 height 9
click at [516, 445] on input "checkbox" at bounding box center [520, 441] width 8 height 8
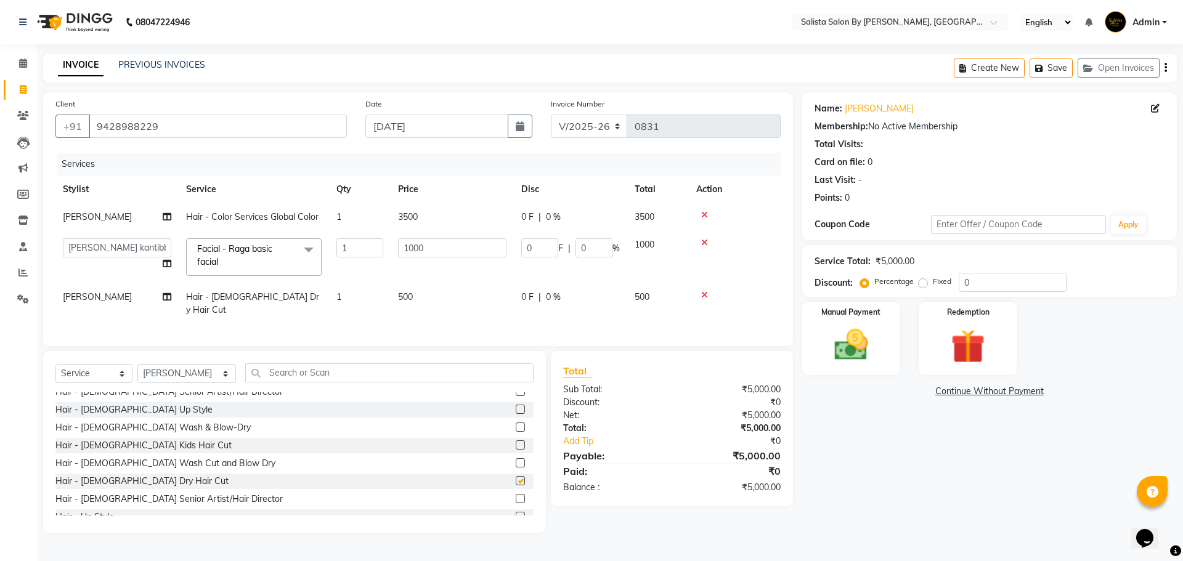
checkbox input "false"
click at [960, 282] on input "0" at bounding box center [1013, 282] width 108 height 19
type input "40"
type input "400"
type input "40"
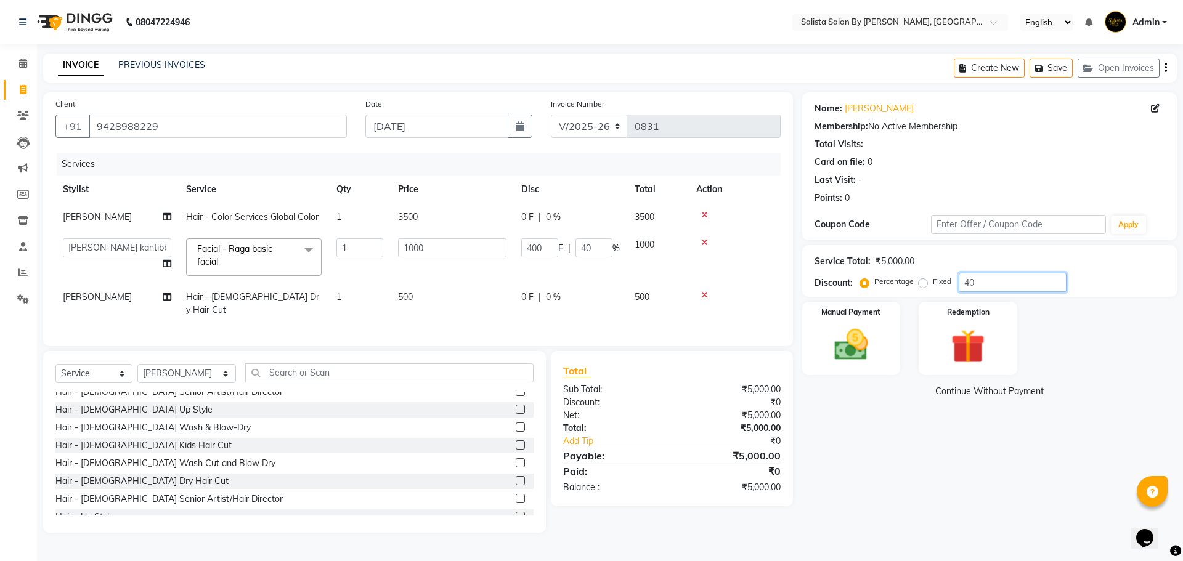
type input "100"
type input "1000"
type input "100"
type input "10"
type input "100"
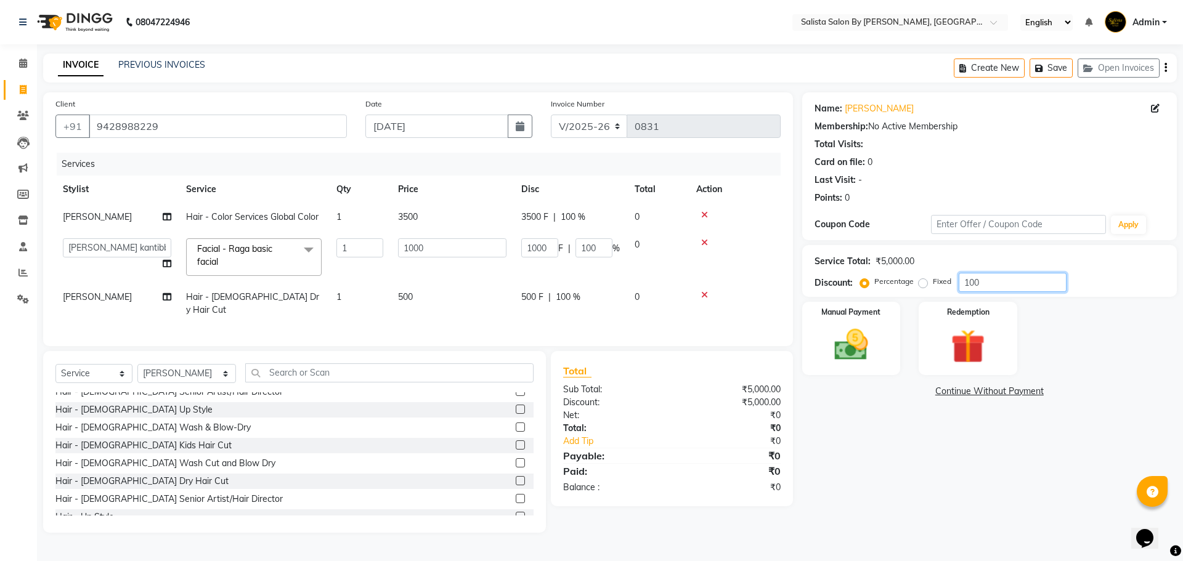
type input "10"
type input "1"
type input "10"
type input "1"
type input "0"
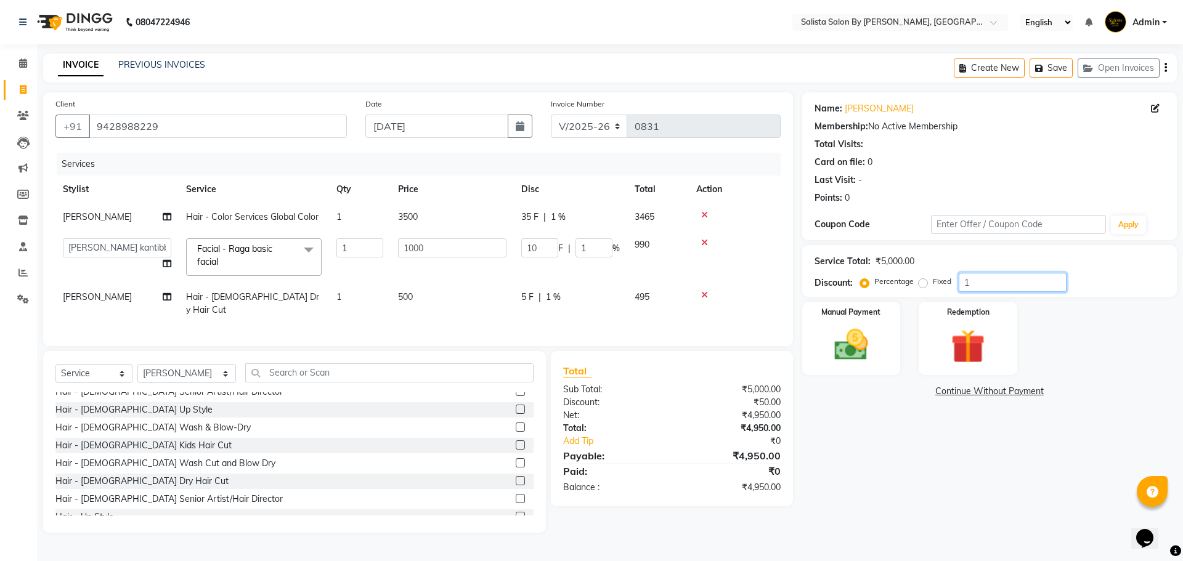
type input "0"
type input "3"
type input "30"
type input "3"
type input "30"
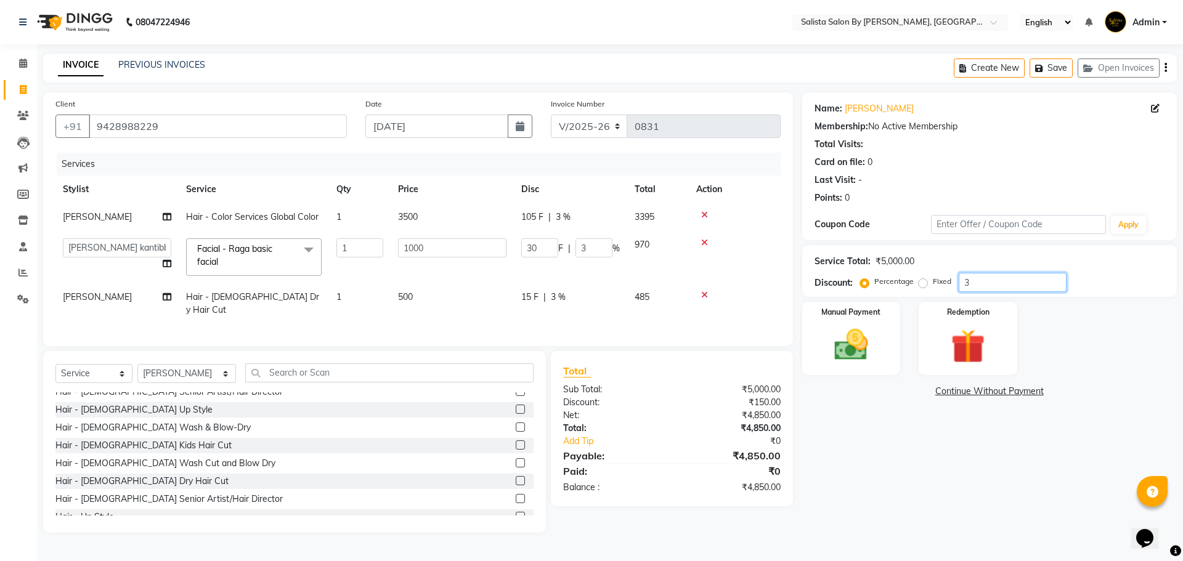
type input "300"
type input "30"
click at [871, 361] on img at bounding box center [851, 345] width 57 height 41
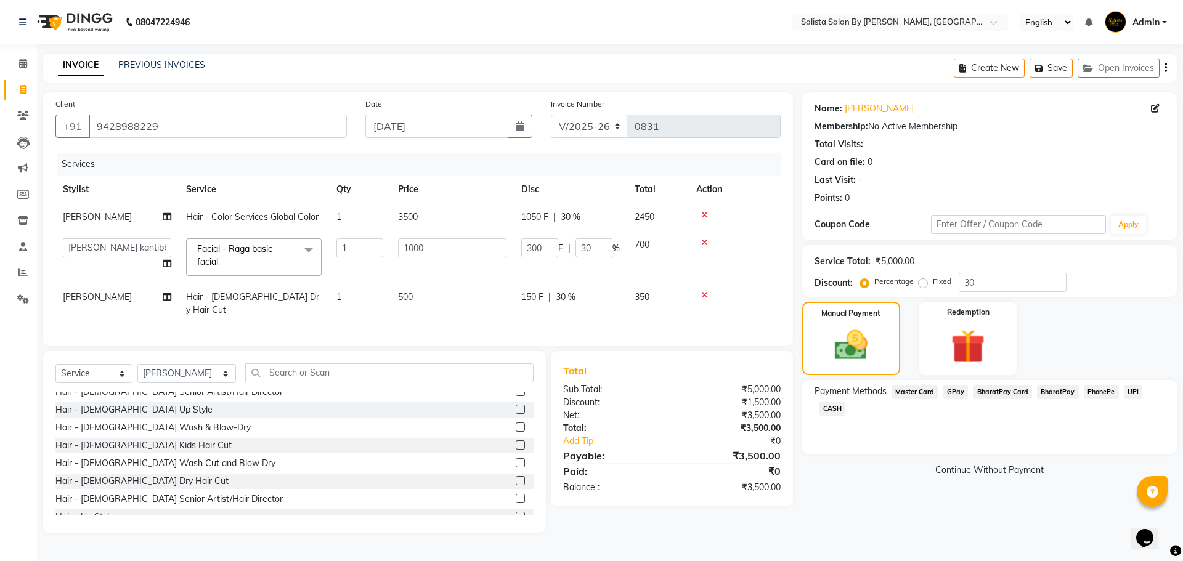
click at [839, 409] on span "CASH" at bounding box center [833, 409] width 26 height 14
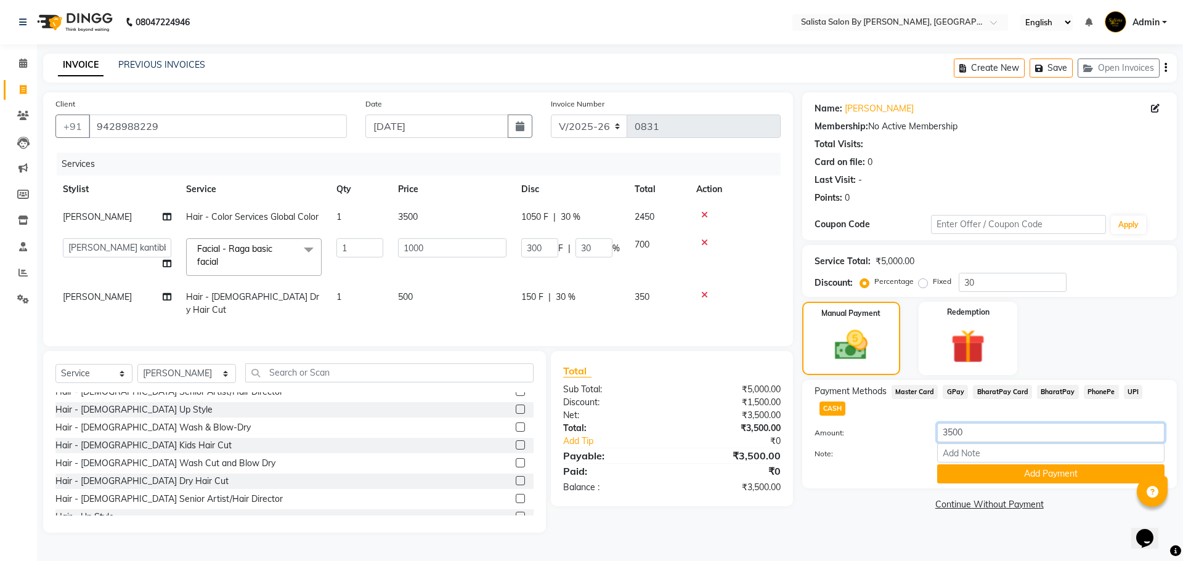
click at [979, 441] on input "3500" at bounding box center [1050, 432] width 227 height 19
type input "3"
type input "1500"
click at [976, 481] on button "Add Payment" at bounding box center [1050, 474] width 227 height 19
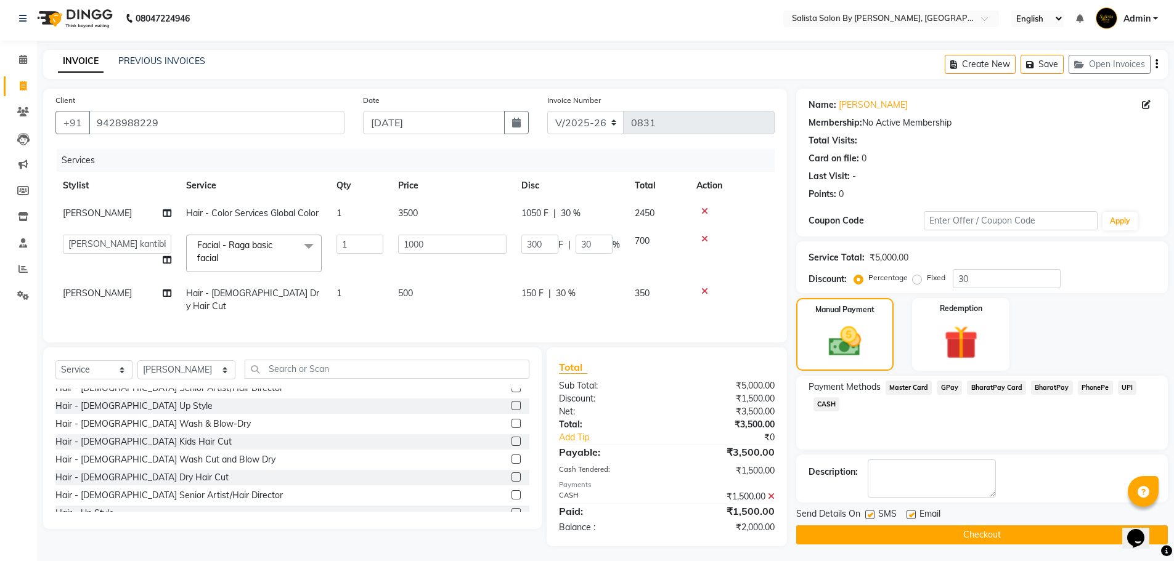
scroll to position [6, 0]
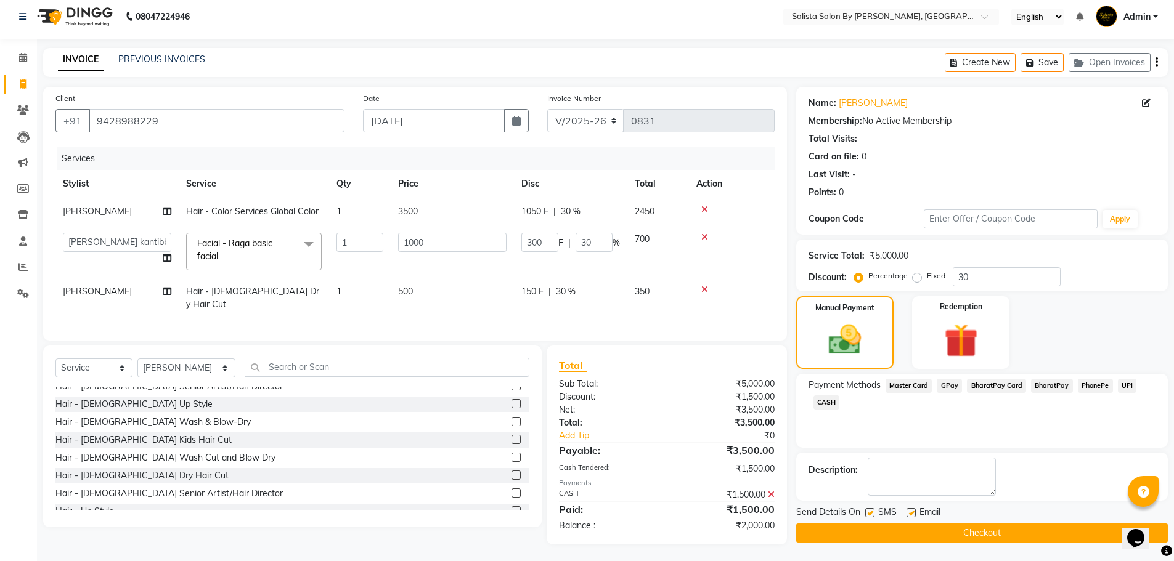
click at [945, 528] on button "Checkout" at bounding box center [982, 533] width 372 height 19
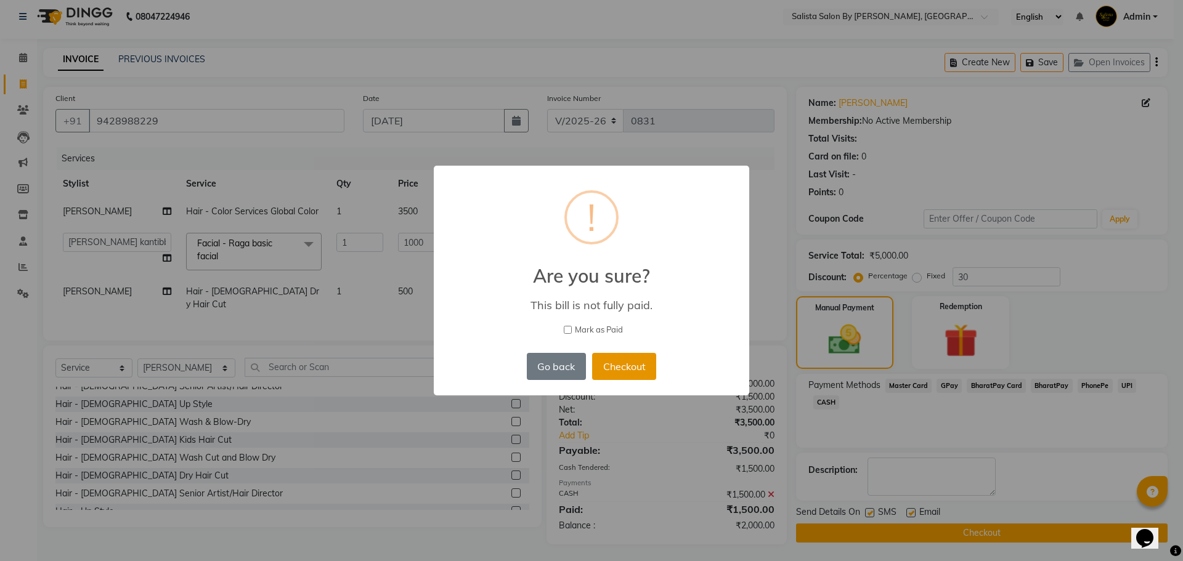
click at [608, 368] on button "Checkout" at bounding box center [624, 366] width 64 height 27
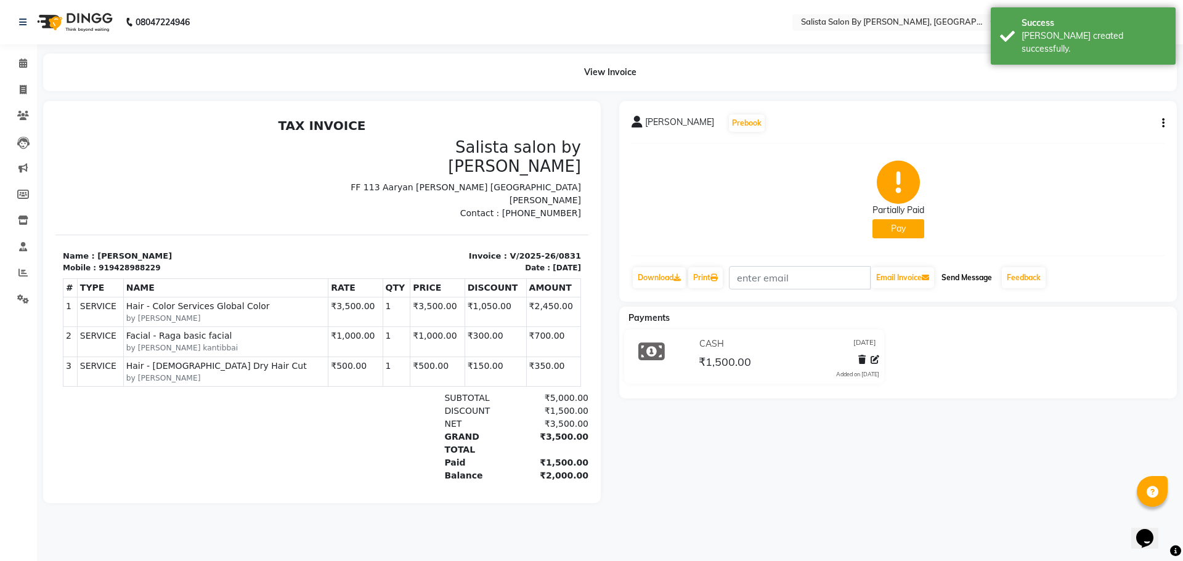
click at [954, 288] on button "Send Message" at bounding box center [967, 277] width 60 height 21
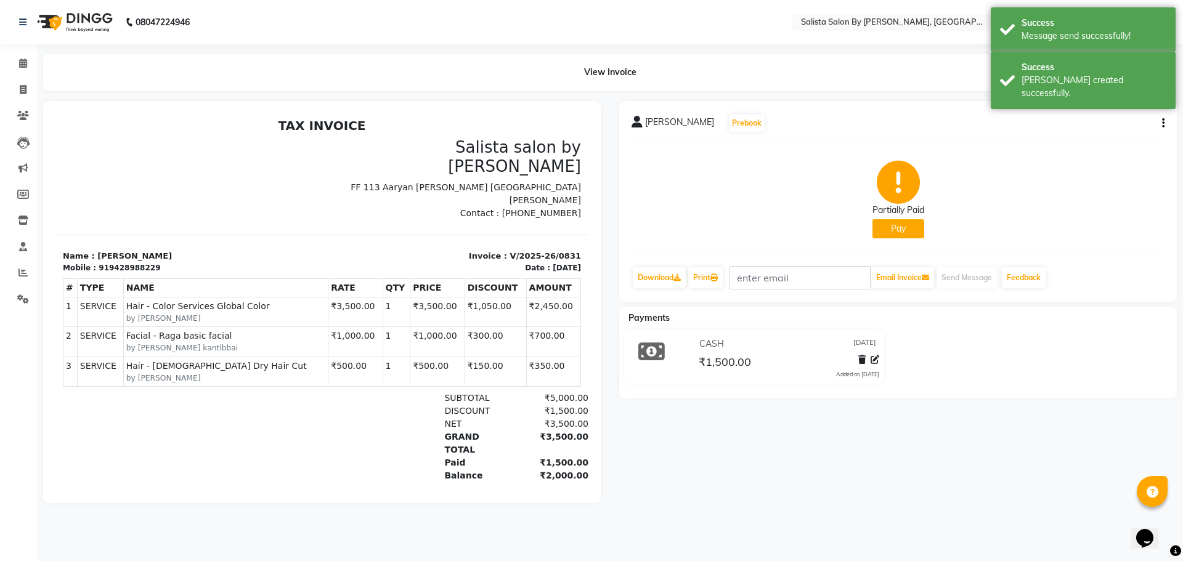
click at [18, 100] on li "Invoice" at bounding box center [18, 90] width 37 height 26
click at [30, 119] on span at bounding box center [23, 116] width 22 height 14
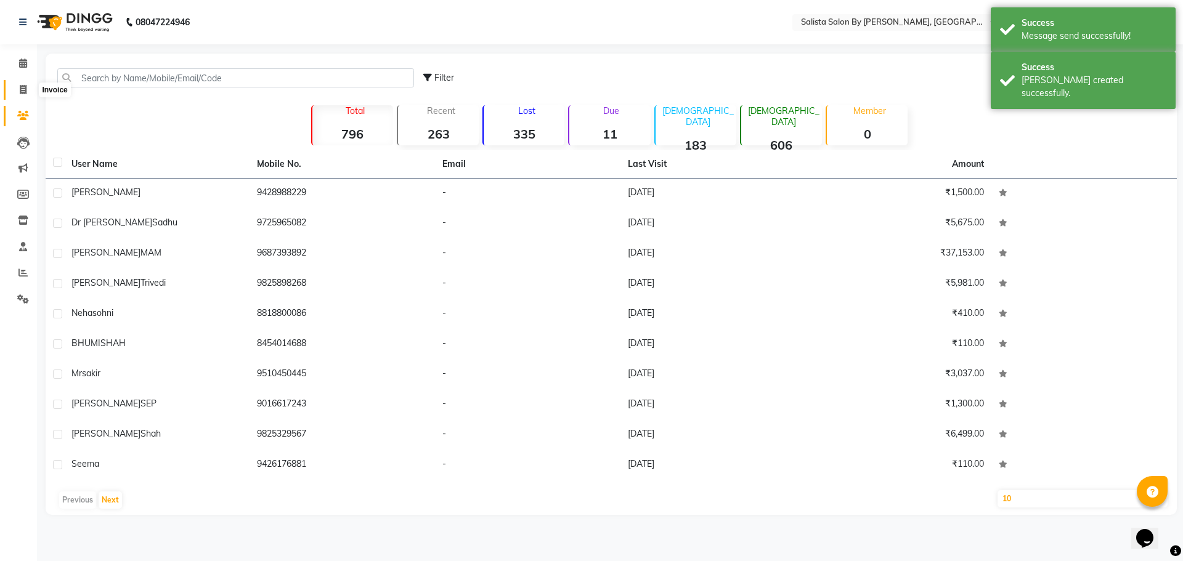
click at [20, 85] on icon at bounding box center [23, 89] width 7 height 9
select select "service"
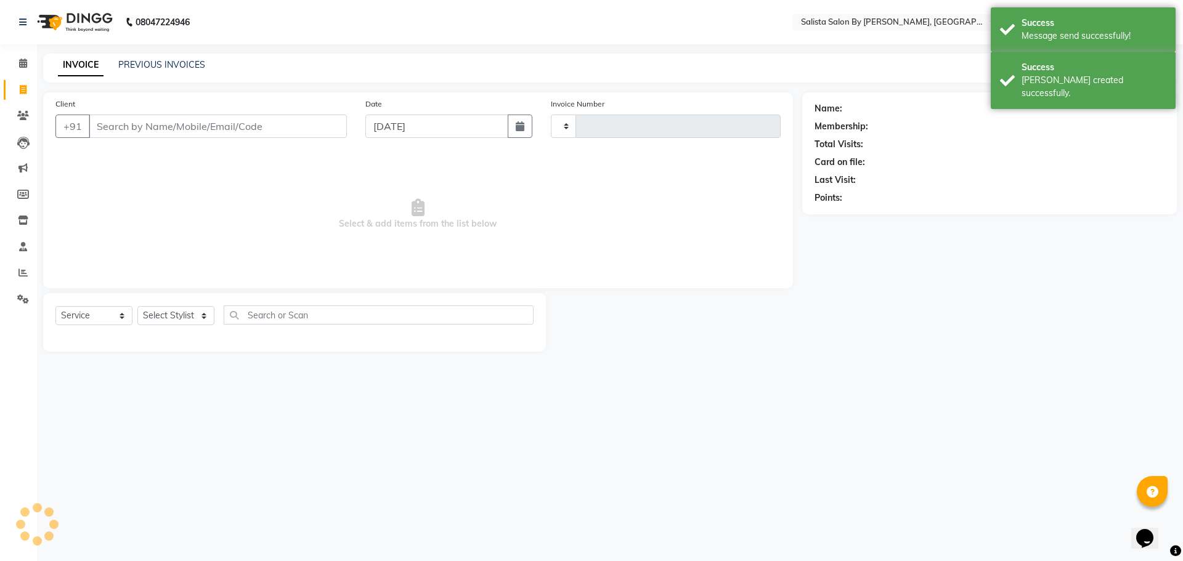
type input "0832"
select select "6878"
click at [142, 63] on link "PREVIOUS INVOICES" at bounding box center [161, 64] width 87 height 11
